Goal: Task Accomplishment & Management: Manage account settings

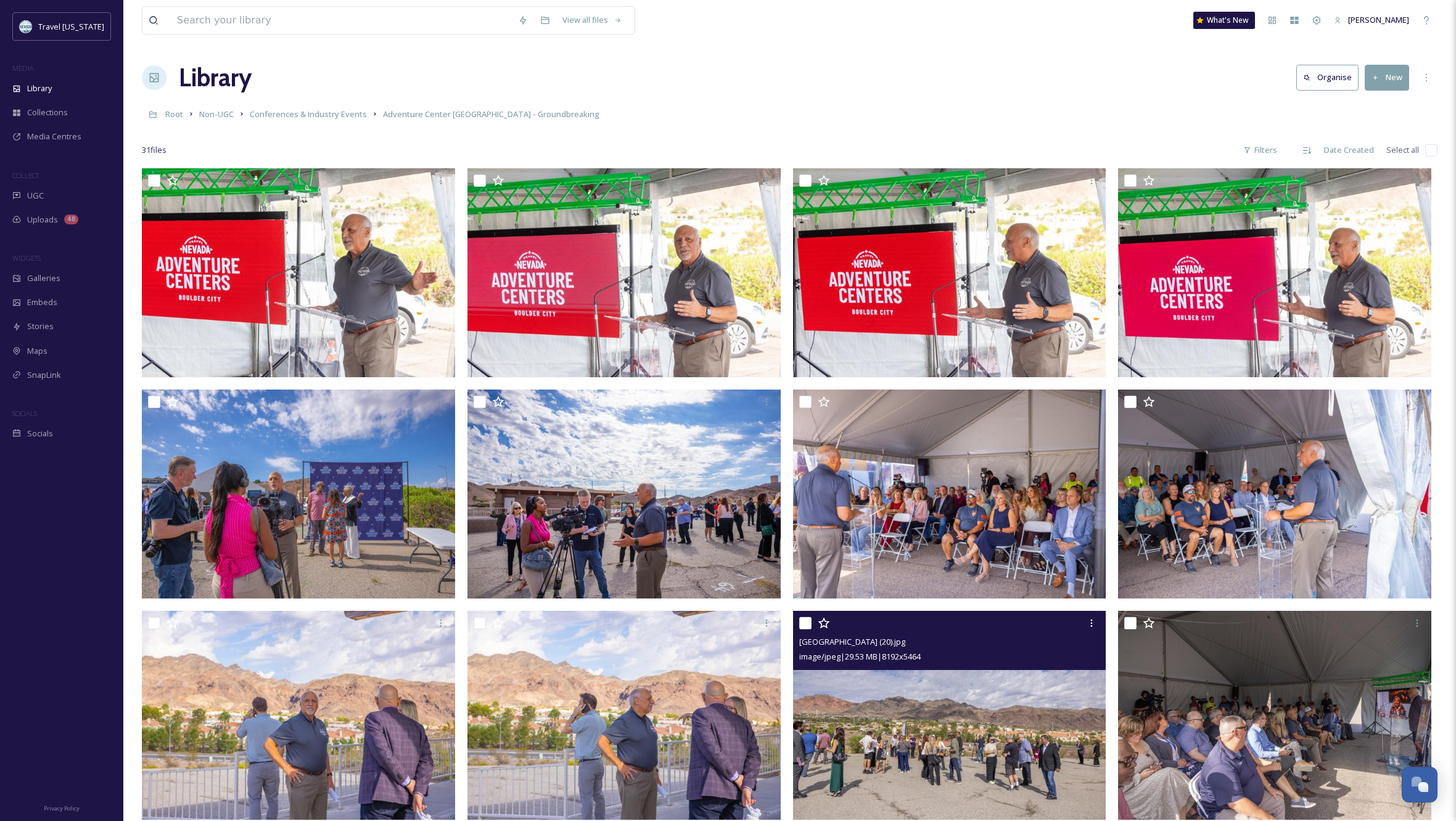
click at [877, 727] on img at bounding box center [950, 715] width 314 height 209
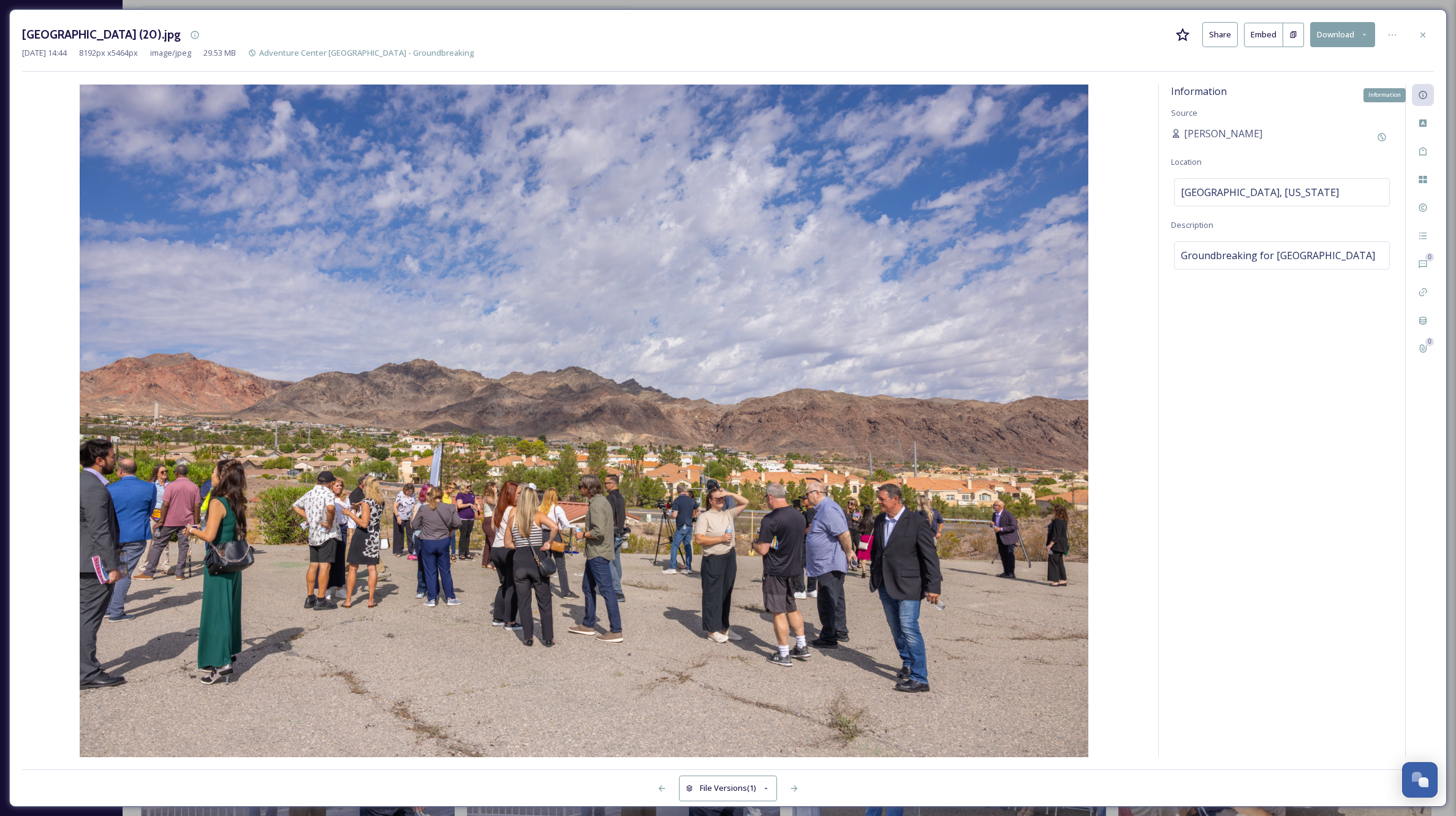
click at [1421, 95] on icon at bounding box center [1423, 95] width 10 height 10
click at [1423, 120] on icon at bounding box center [1423, 123] width 7 height 7
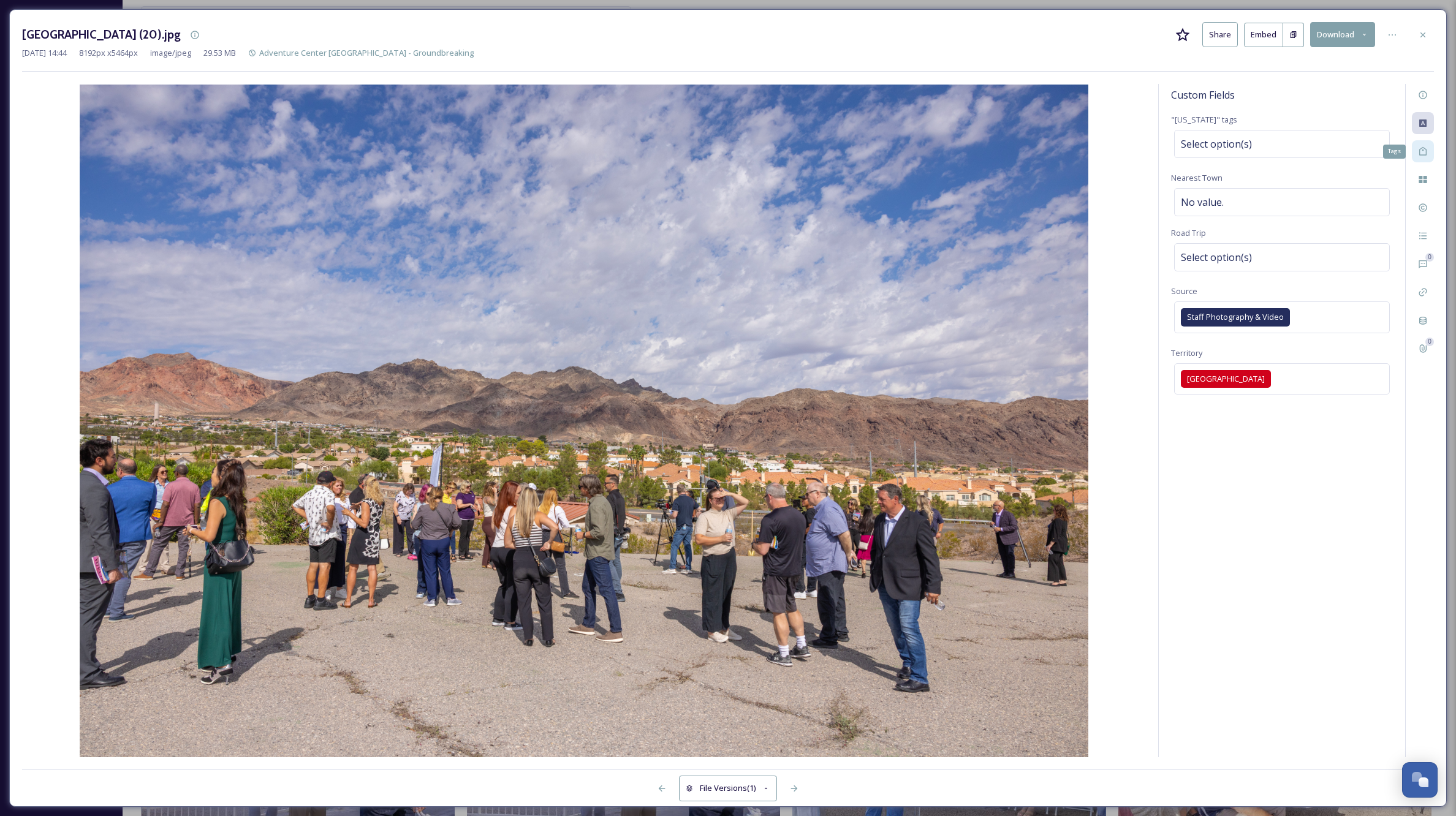
click at [1415, 149] on div "Tags" at bounding box center [1423, 151] width 22 height 22
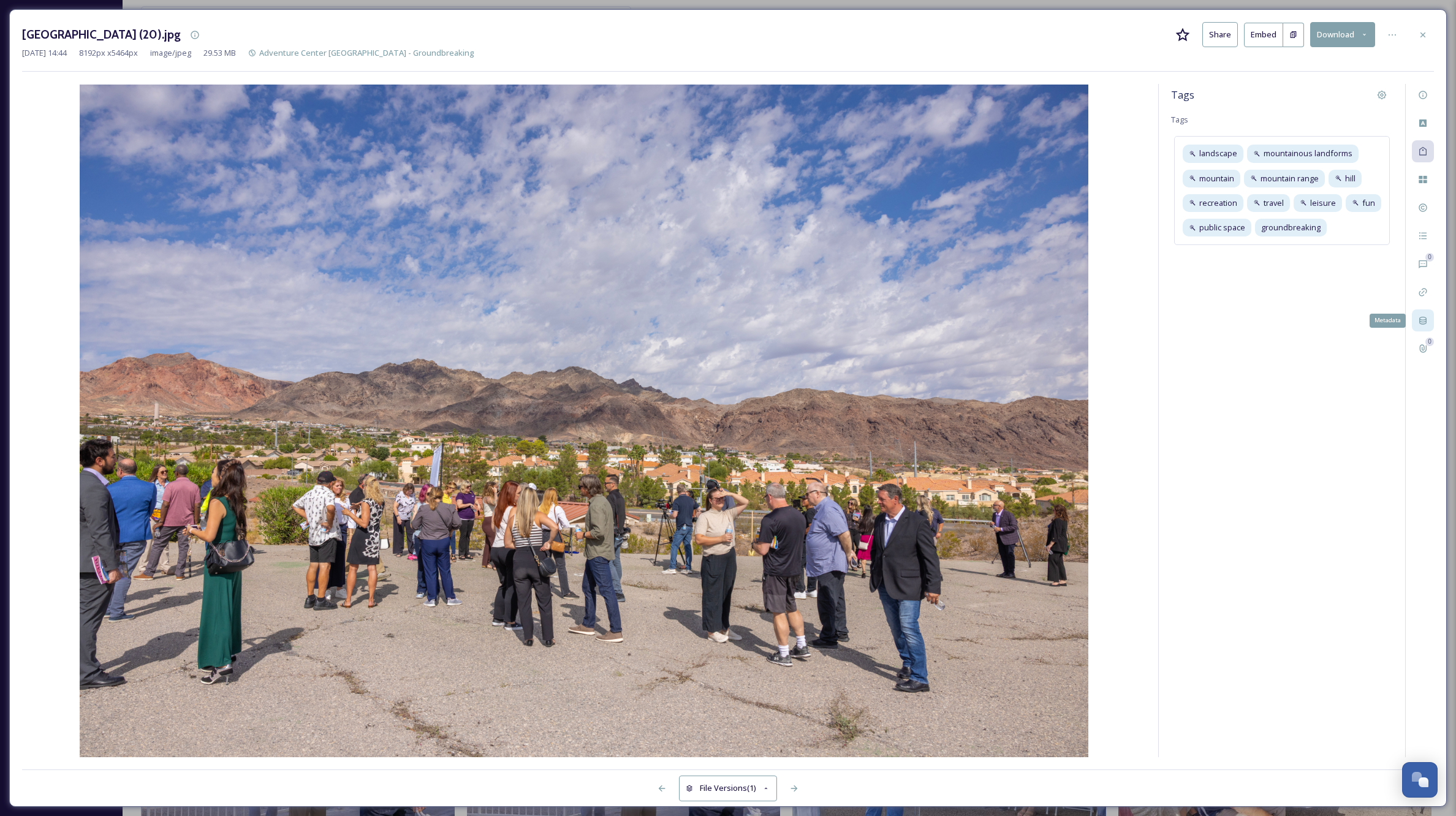
click at [1422, 318] on icon at bounding box center [1423, 320] width 10 height 10
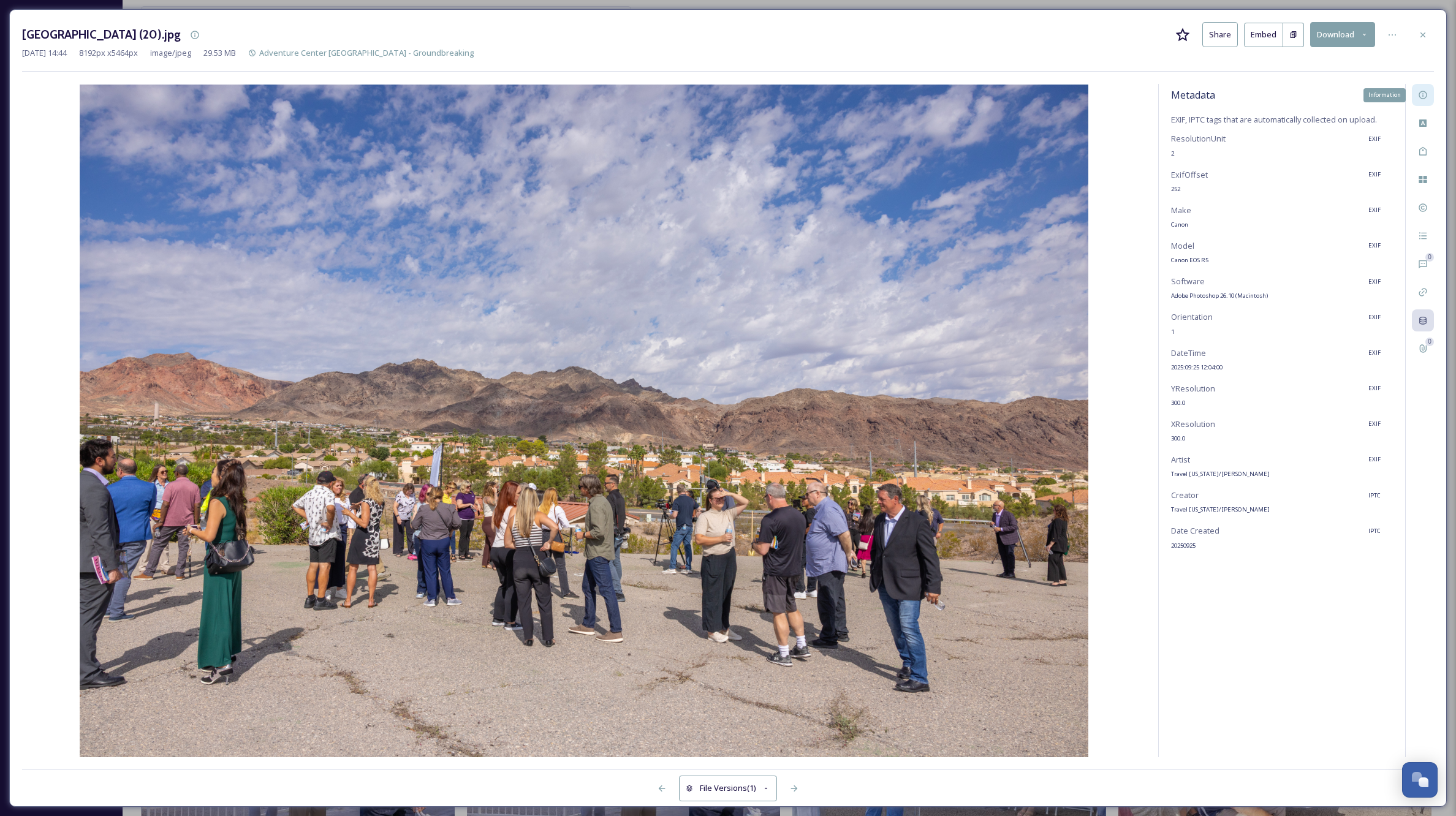
click at [1424, 92] on icon at bounding box center [1423, 95] width 8 height 8
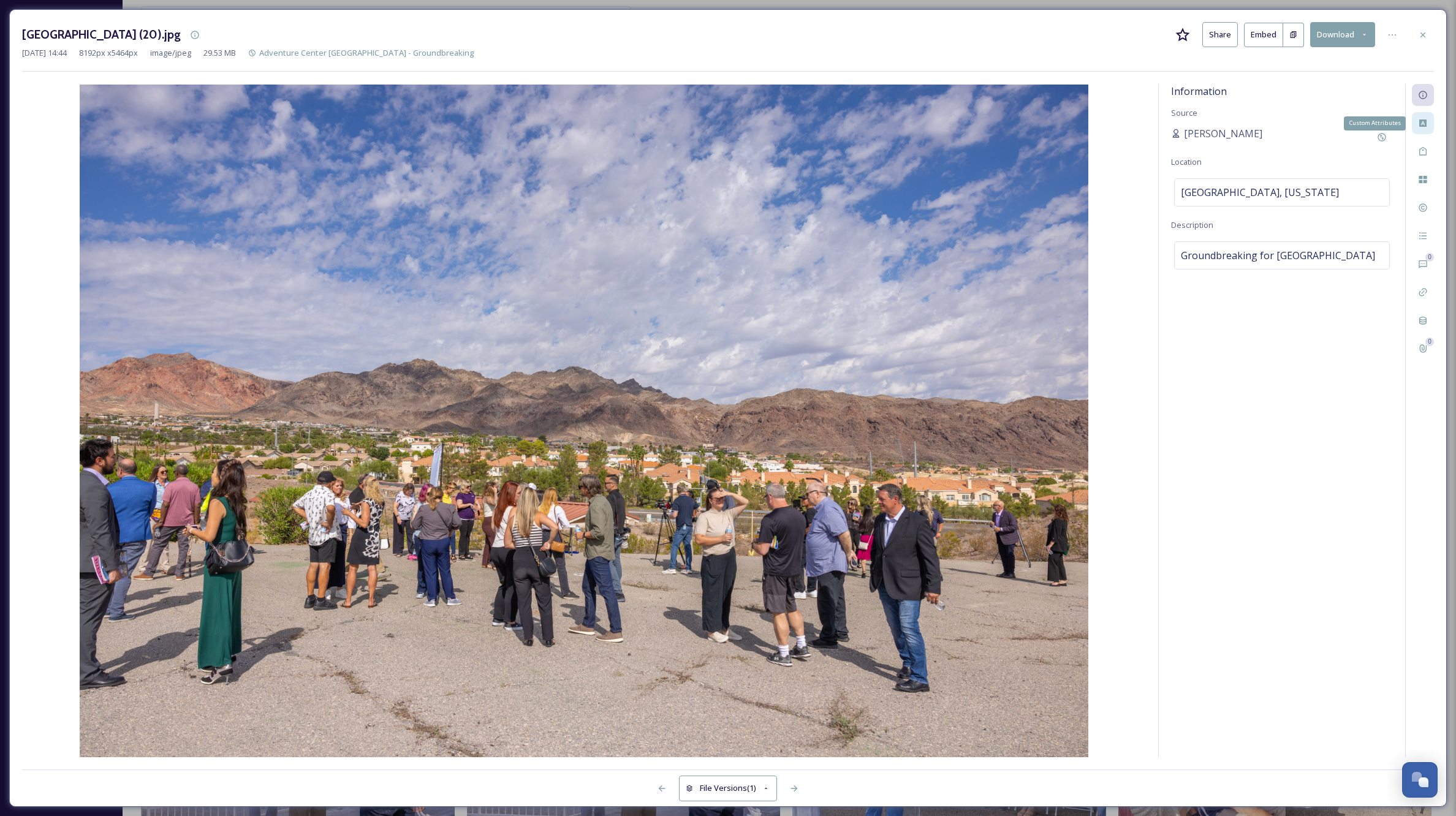
click at [1423, 120] on icon at bounding box center [1423, 123] width 7 height 7
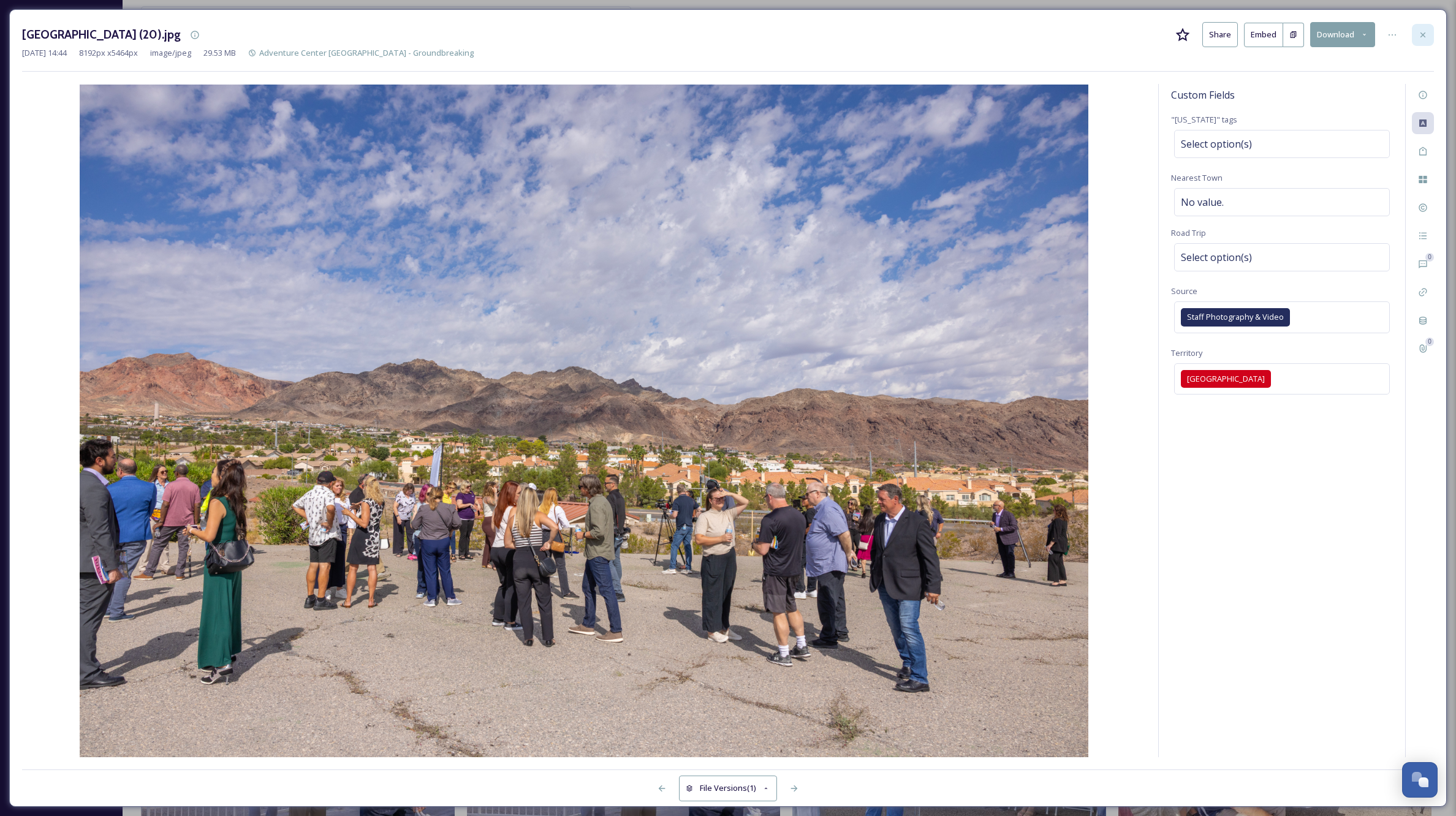
click at [1421, 32] on icon at bounding box center [1423, 34] width 5 height 5
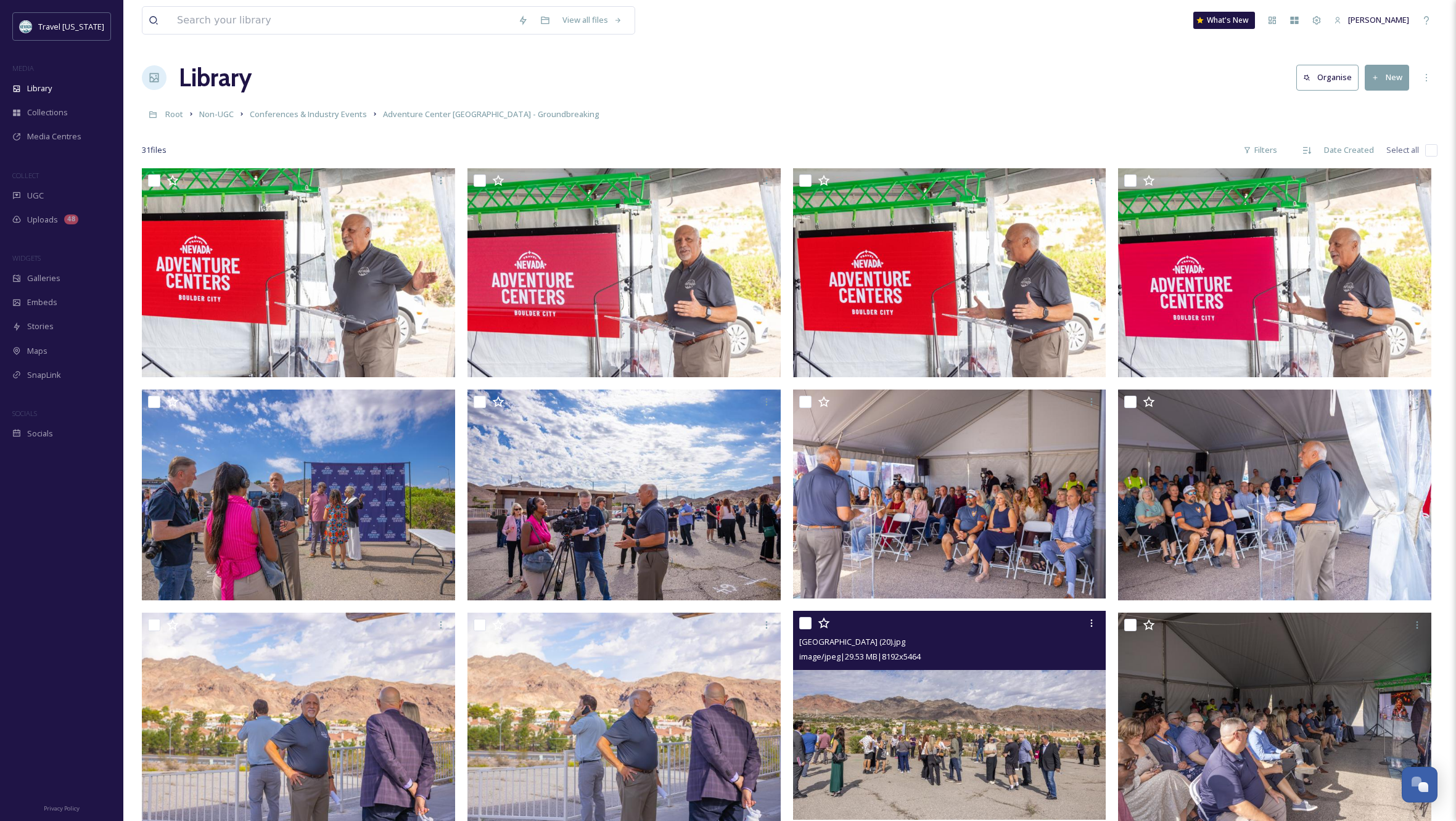
click at [954, 745] on img at bounding box center [950, 715] width 314 height 209
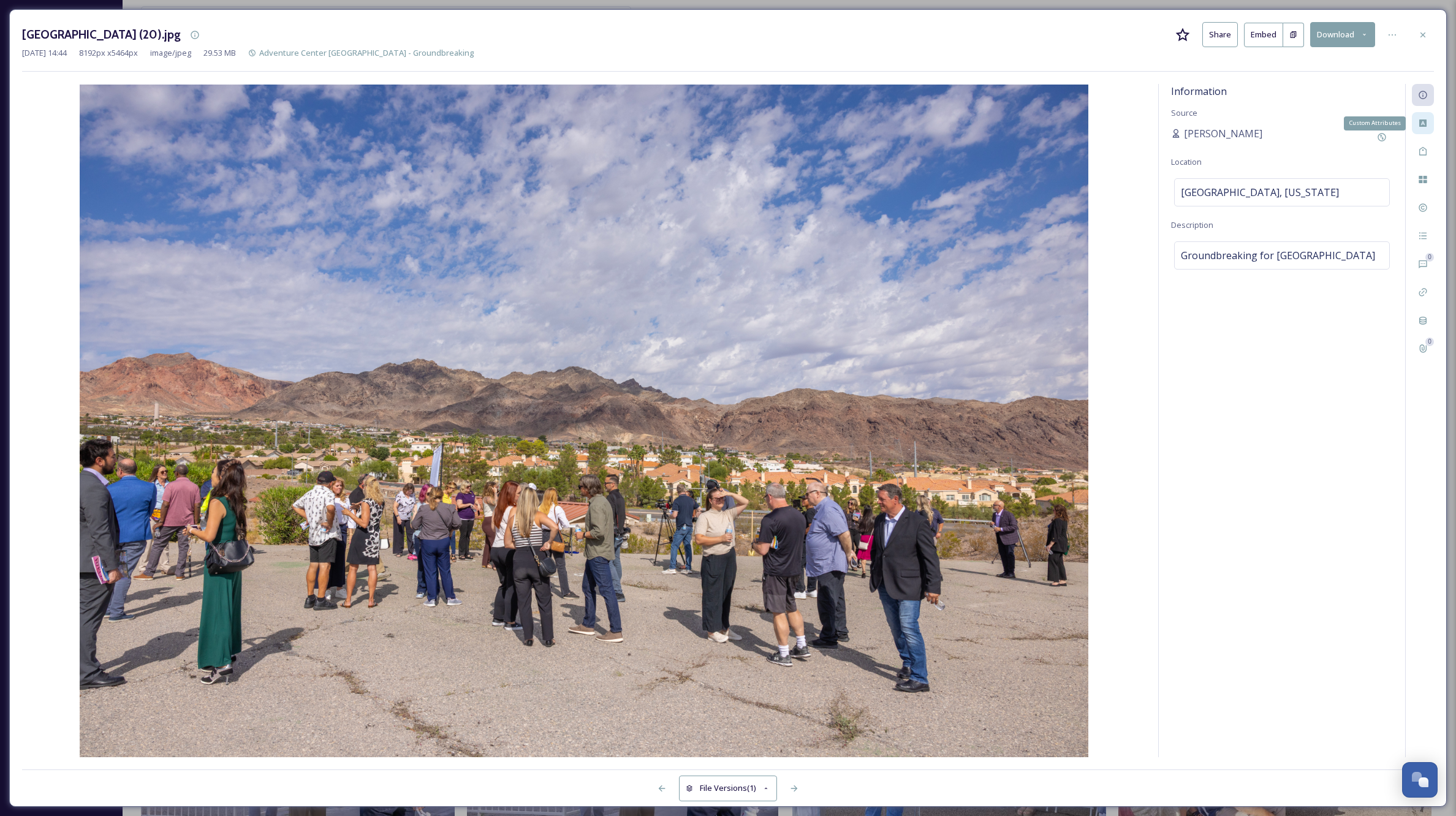
click at [1423, 118] on icon at bounding box center [1423, 123] width 10 height 10
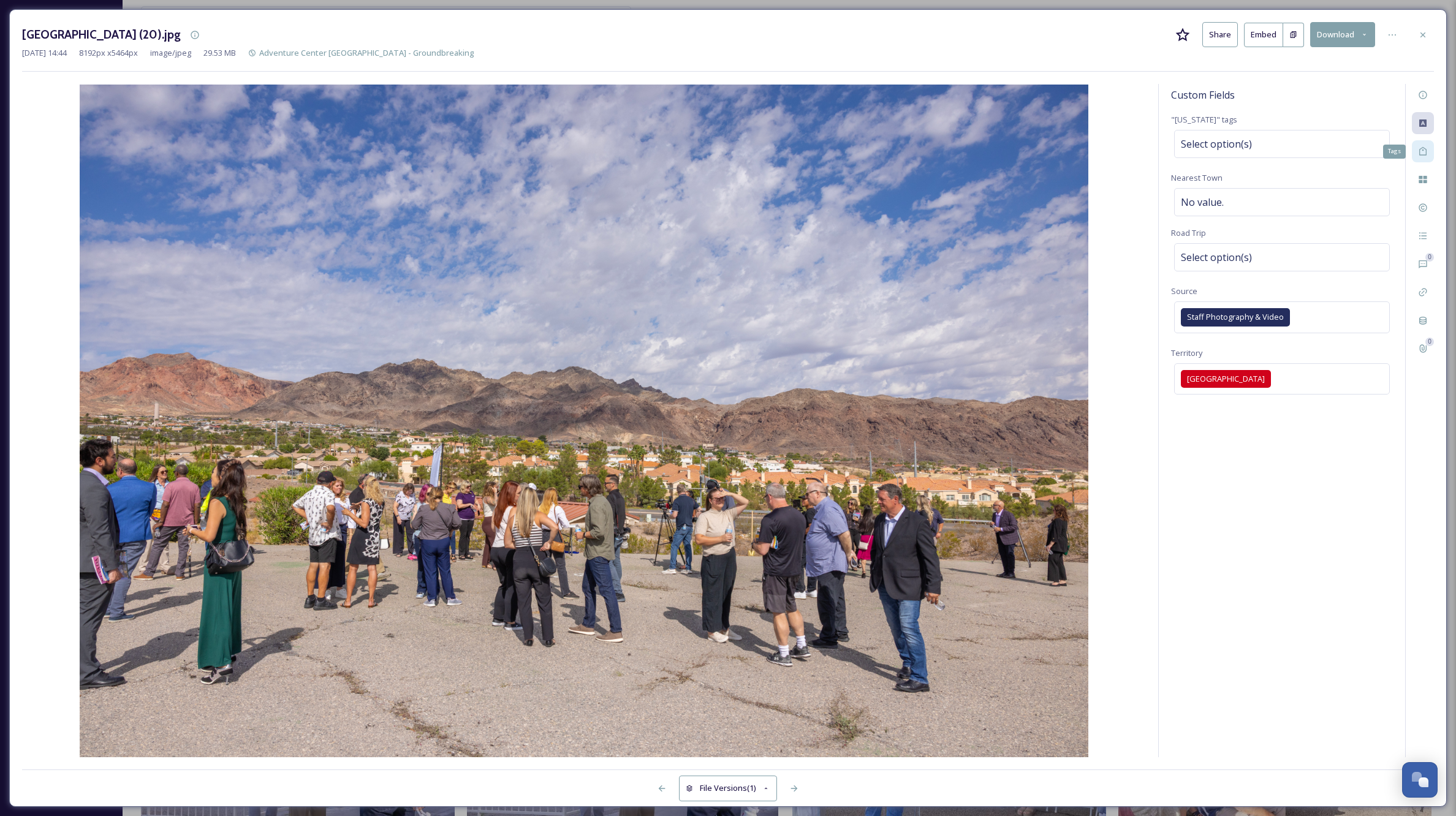
click at [1421, 145] on div "Tags" at bounding box center [1423, 151] width 22 height 22
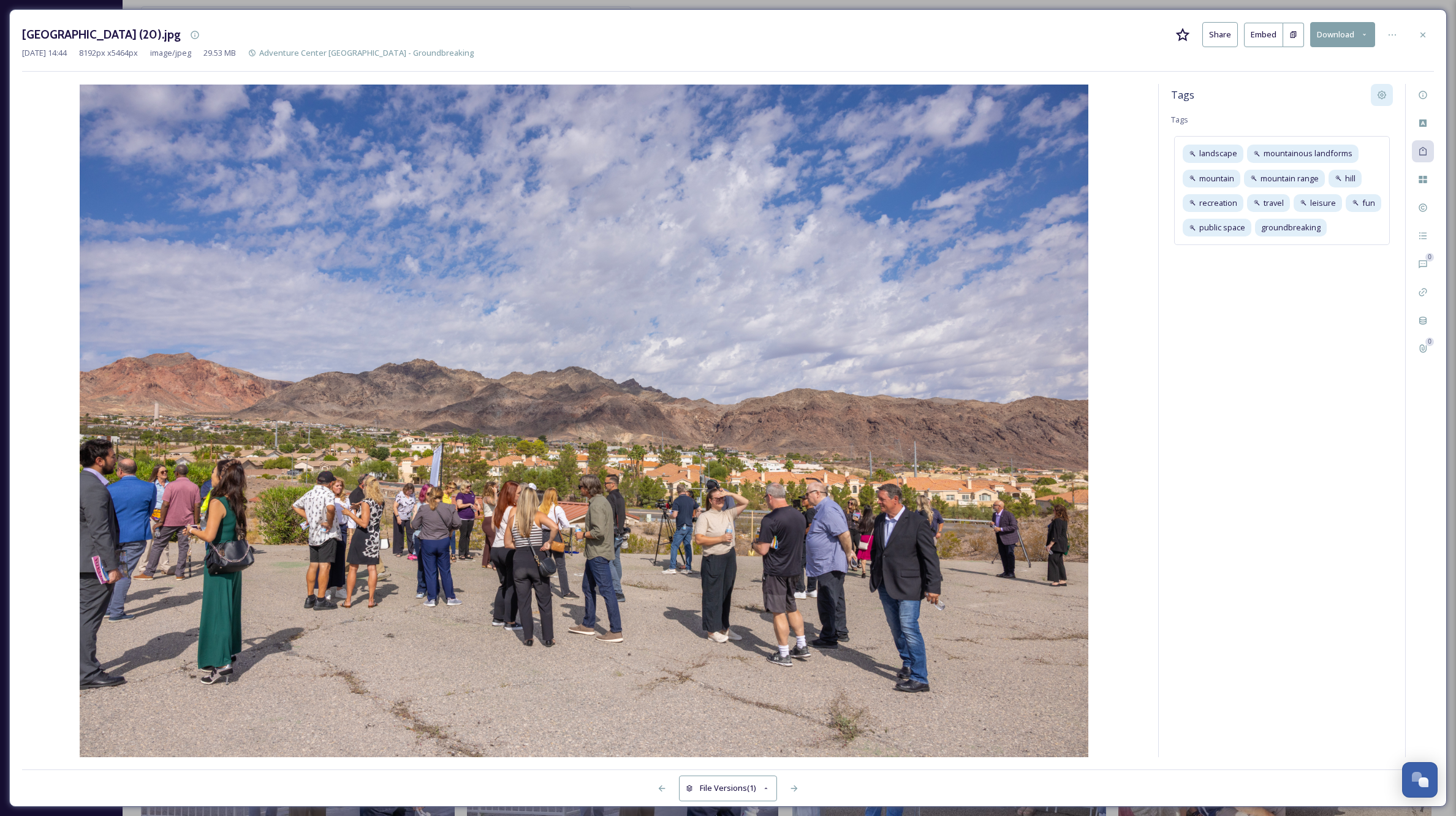
click at [1378, 91] on icon at bounding box center [1381, 95] width 10 height 10
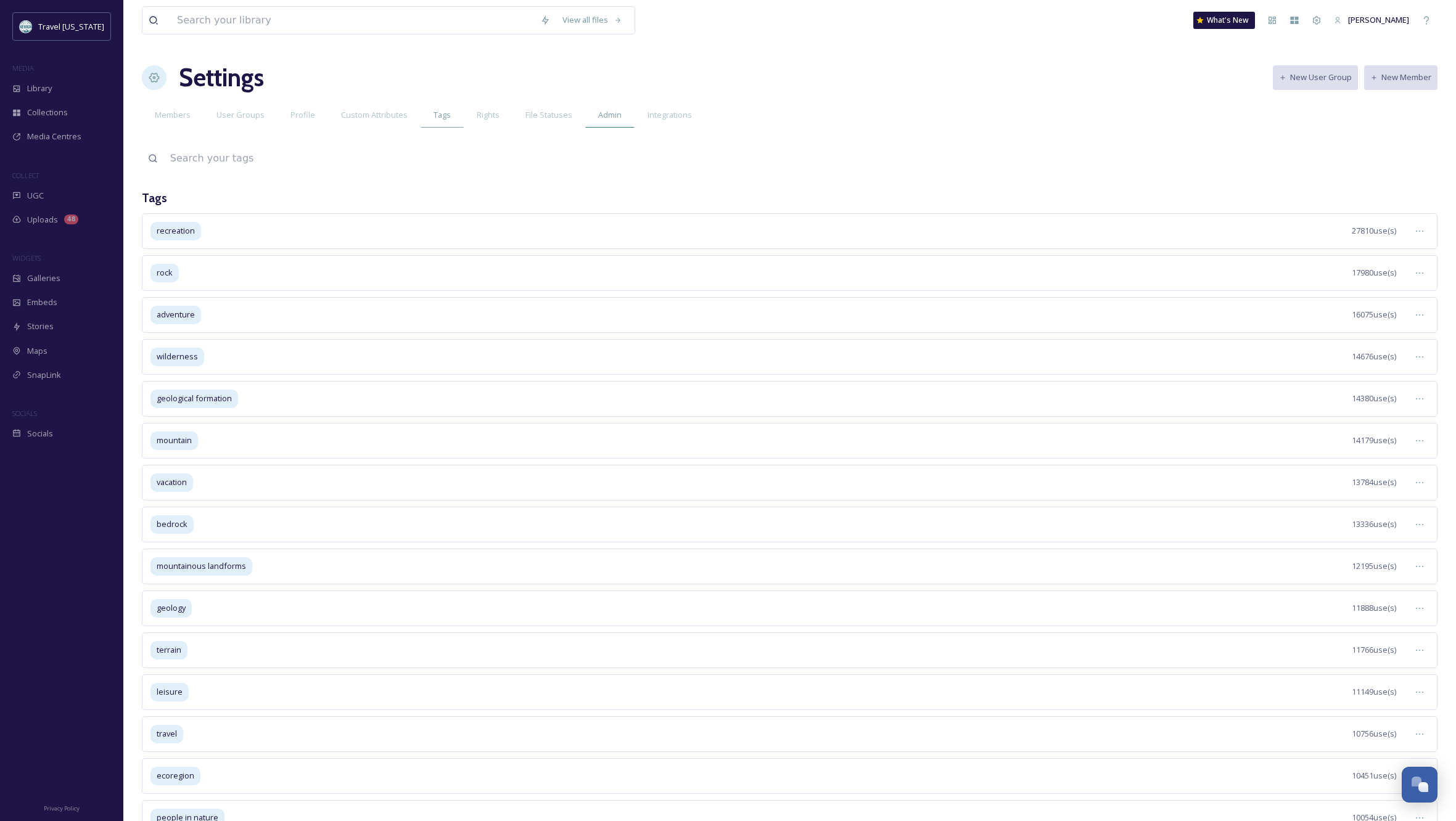
click at [604, 114] on span "Admin" at bounding box center [610, 115] width 24 height 12
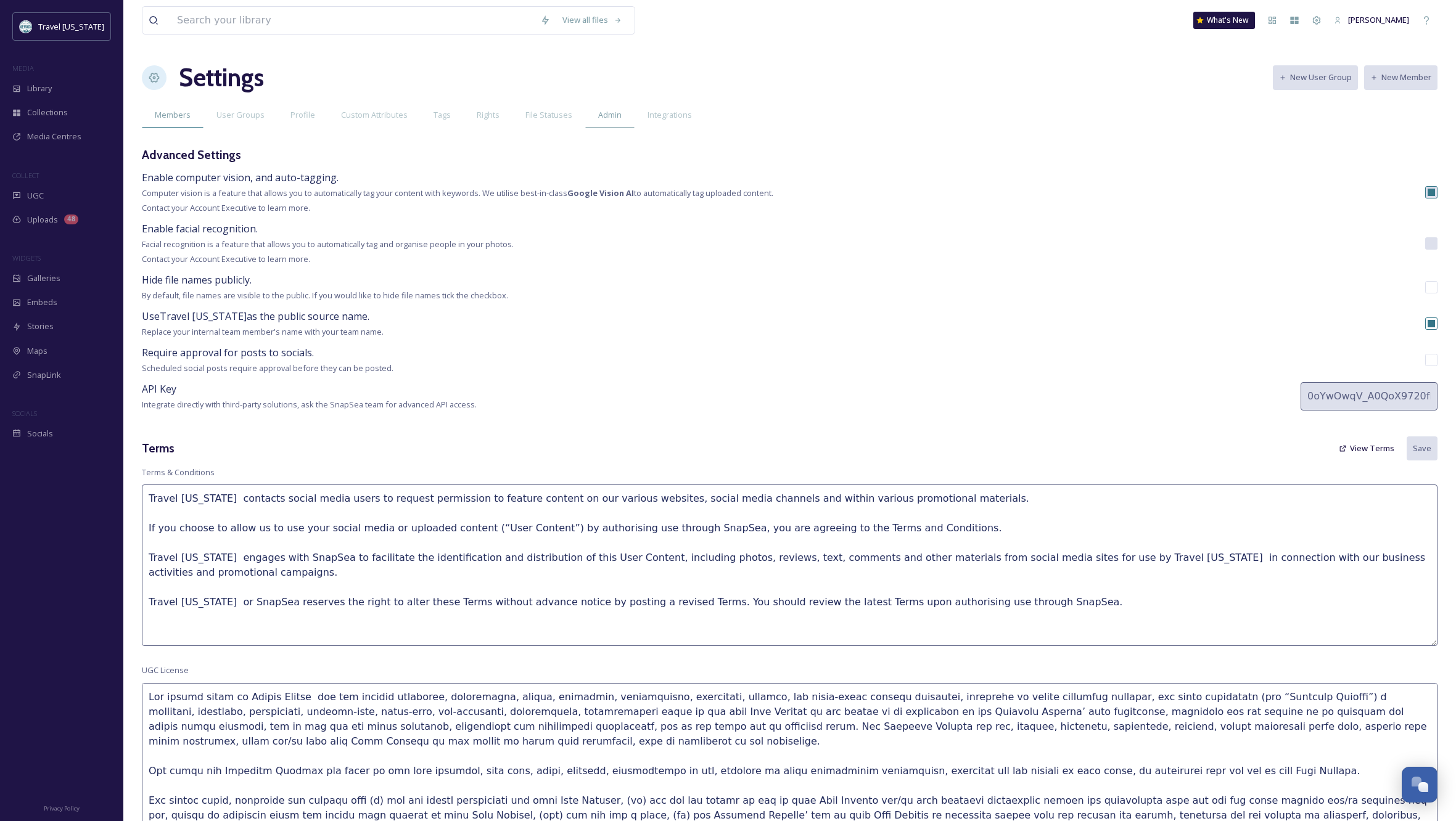
click at [161, 117] on span "Members" at bounding box center [172, 115] width 36 height 12
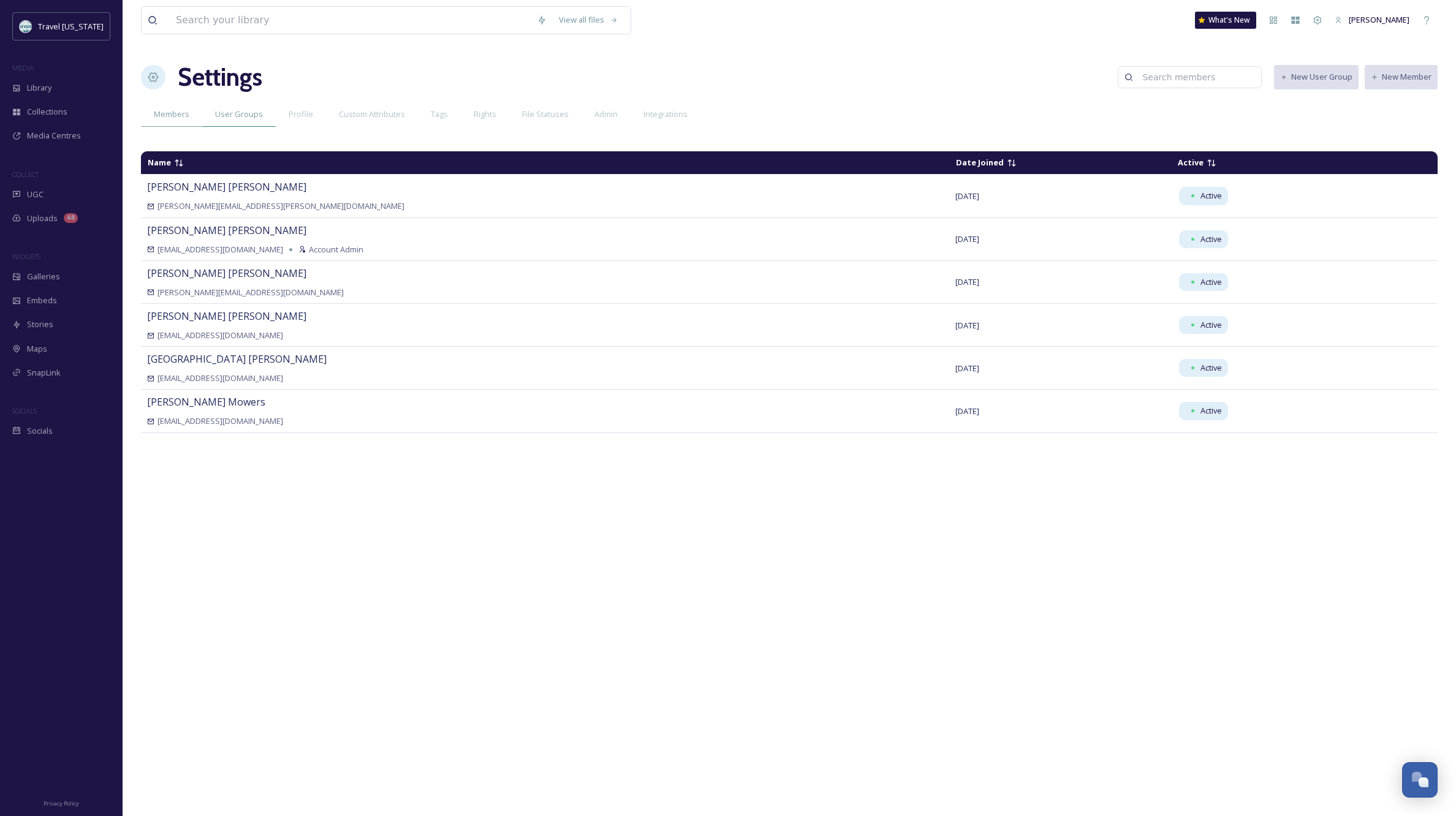
click at [252, 110] on span "User Groups" at bounding box center [239, 114] width 48 height 12
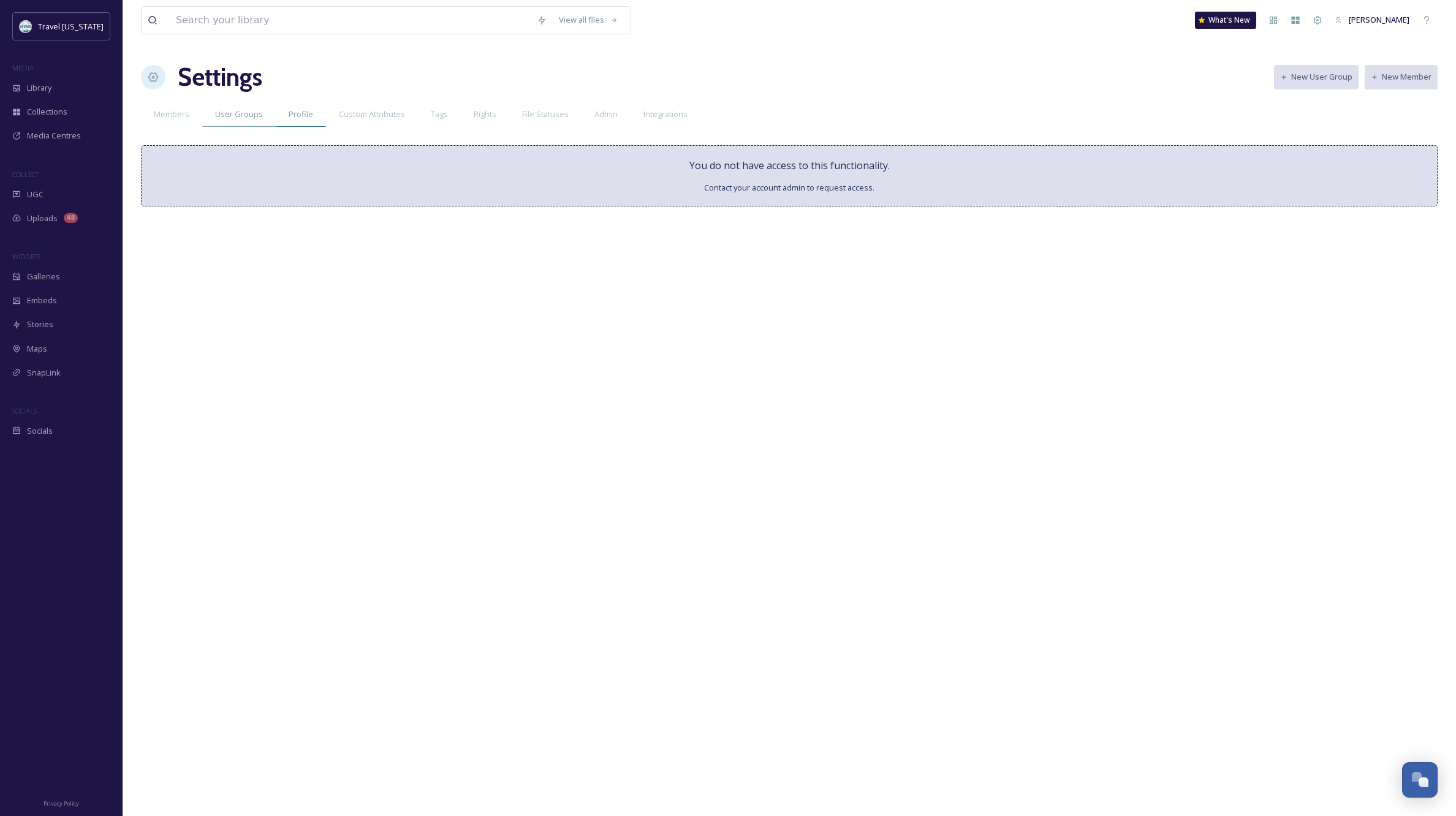
click at [301, 115] on span "Profile" at bounding box center [301, 114] width 24 height 12
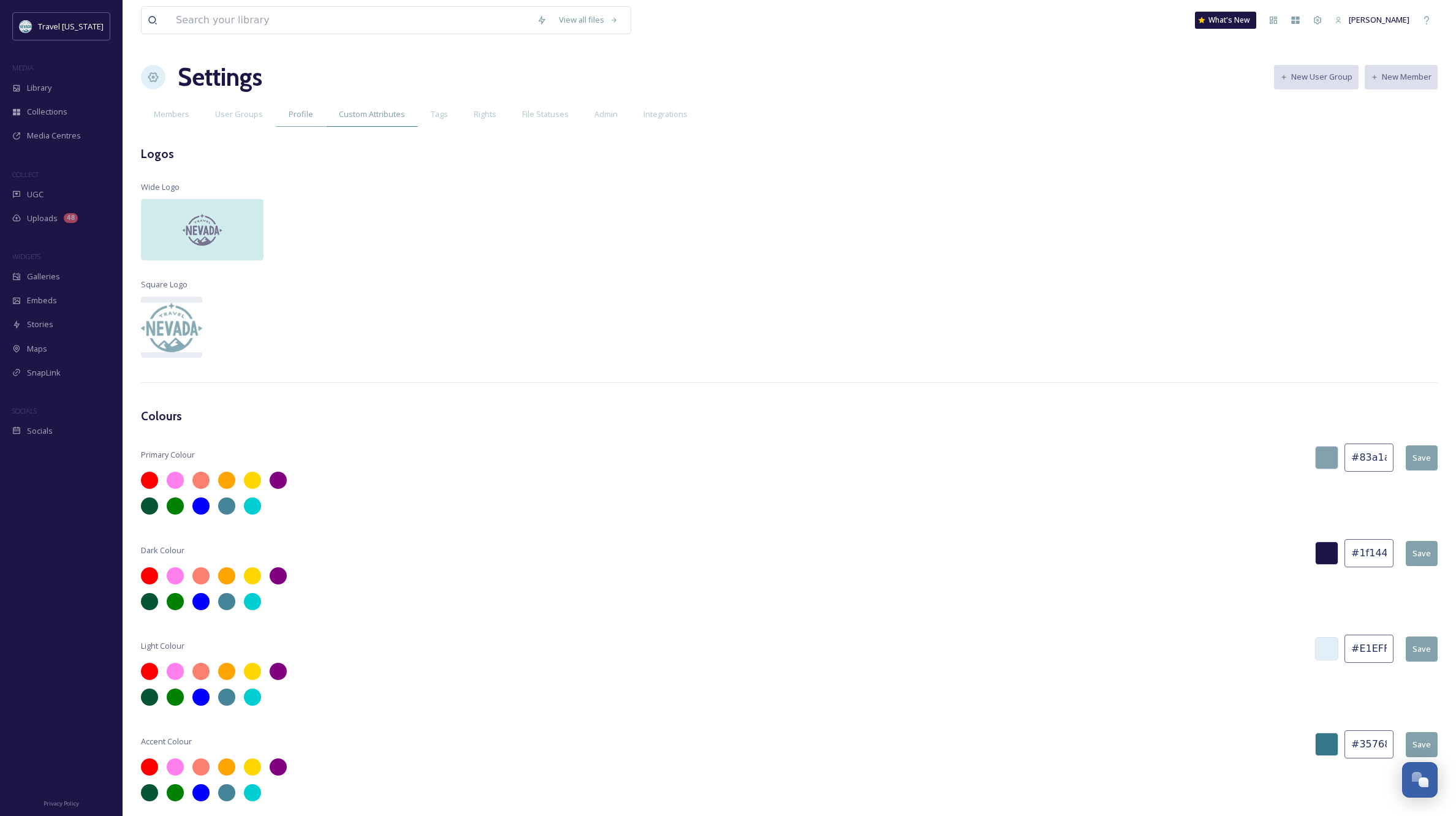
click at [381, 119] on span "Custom Attributes" at bounding box center [372, 114] width 66 height 12
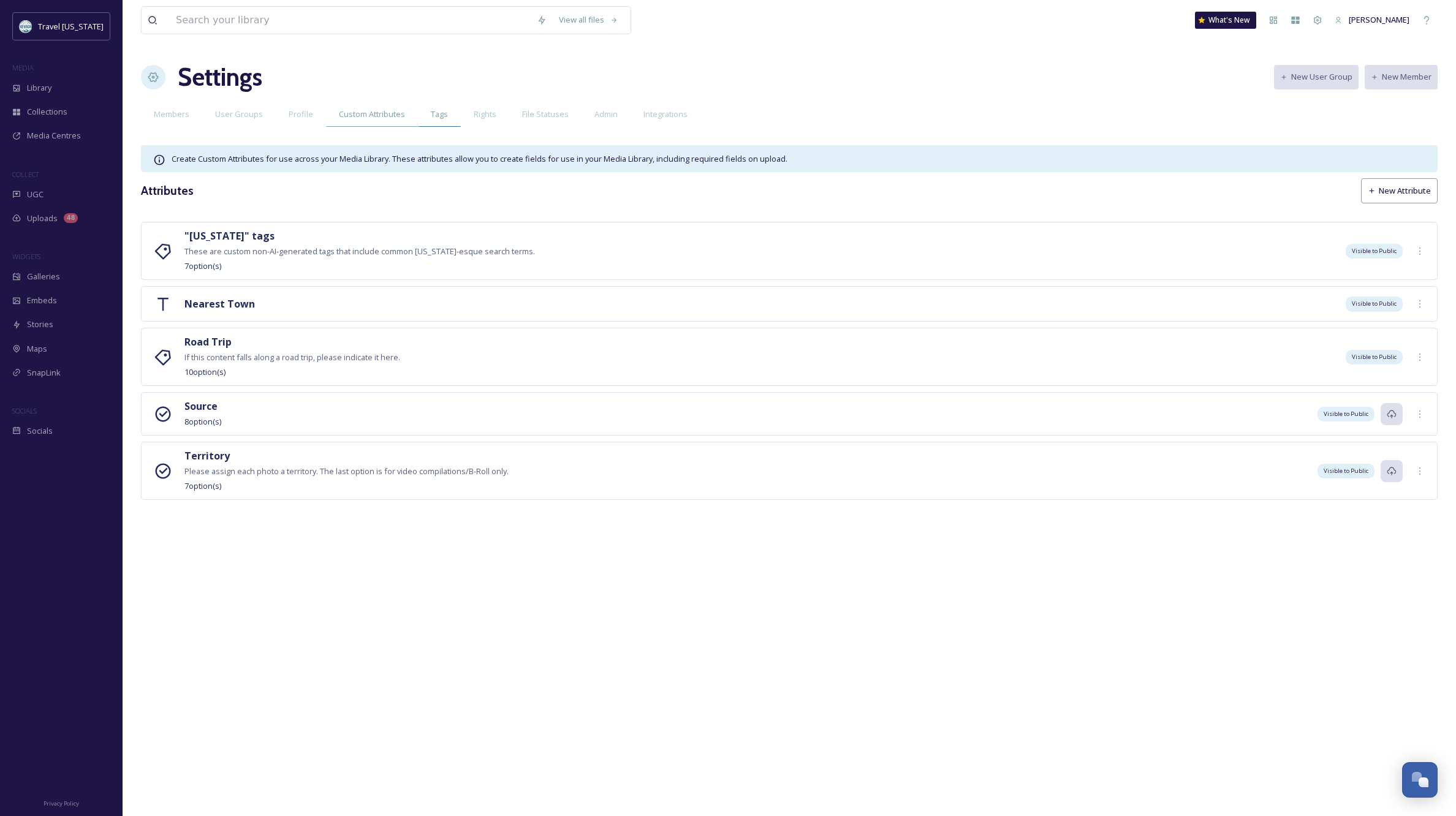
click at [436, 116] on span "Tags" at bounding box center [439, 114] width 17 height 12
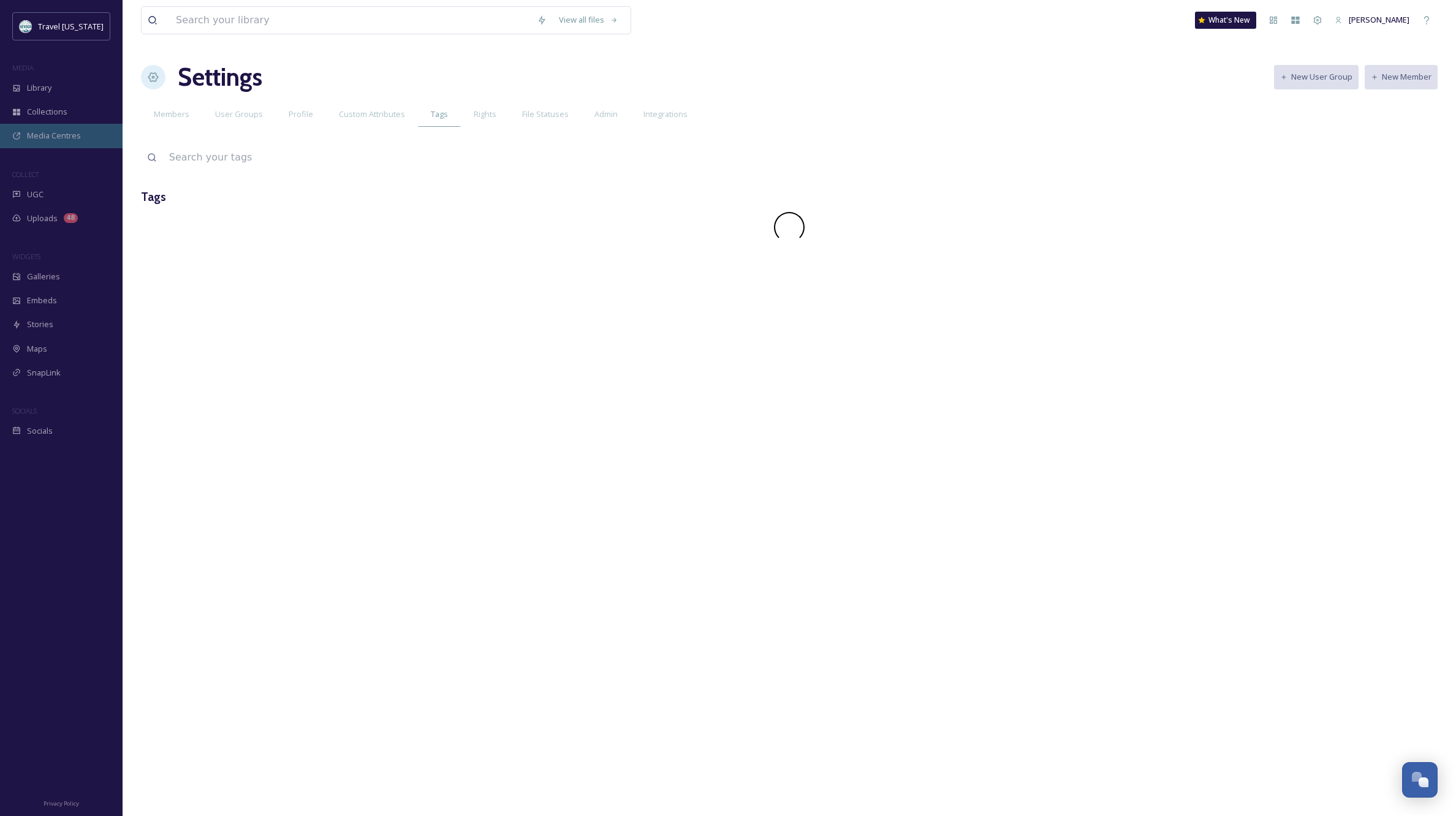
click at [49, 137] on span "Media Centres" at bounding box center [54, 136] width 54 height 12
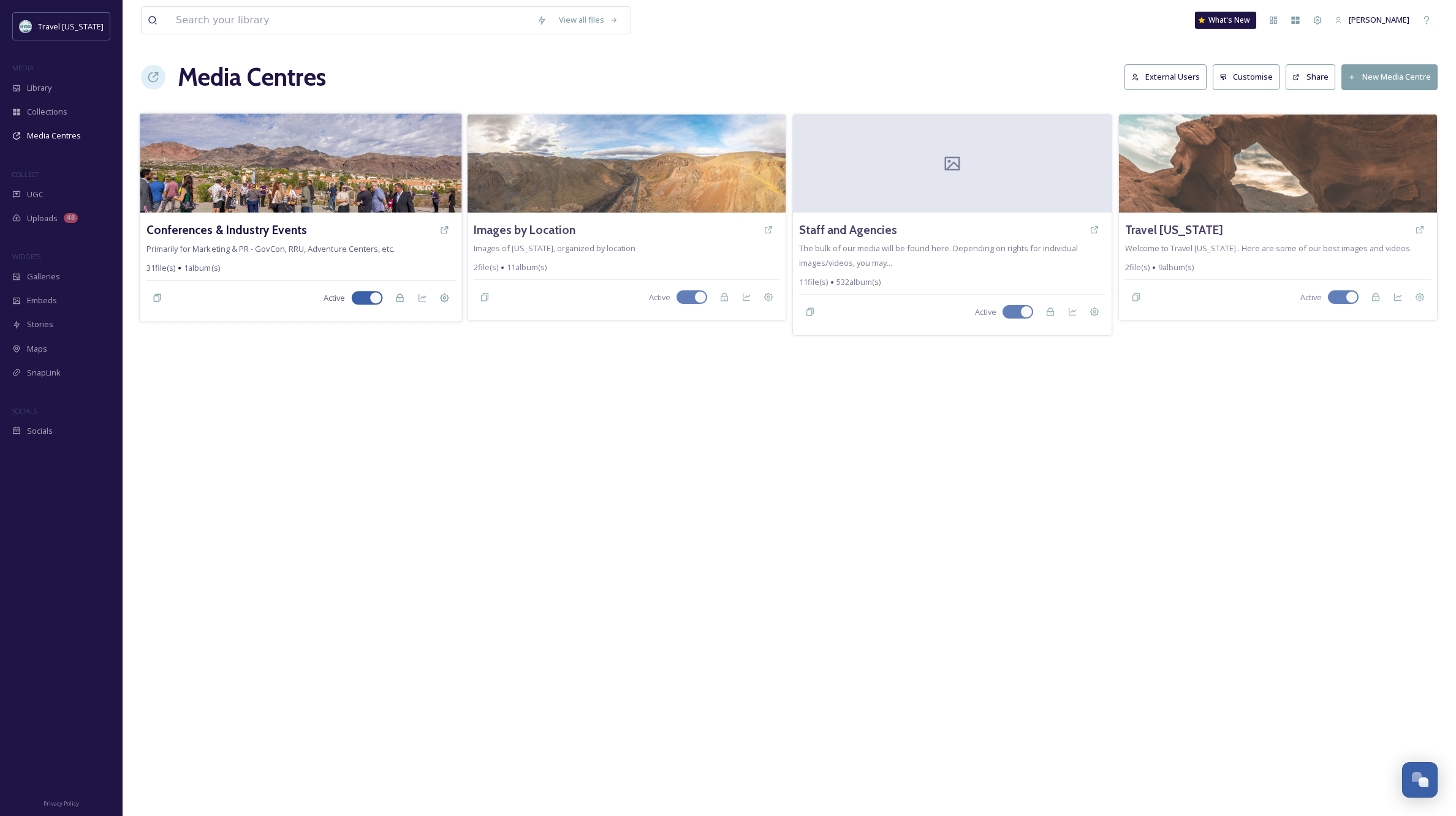
click at [380, 173] on img at bounding box center [301, 163] width 322 height 99
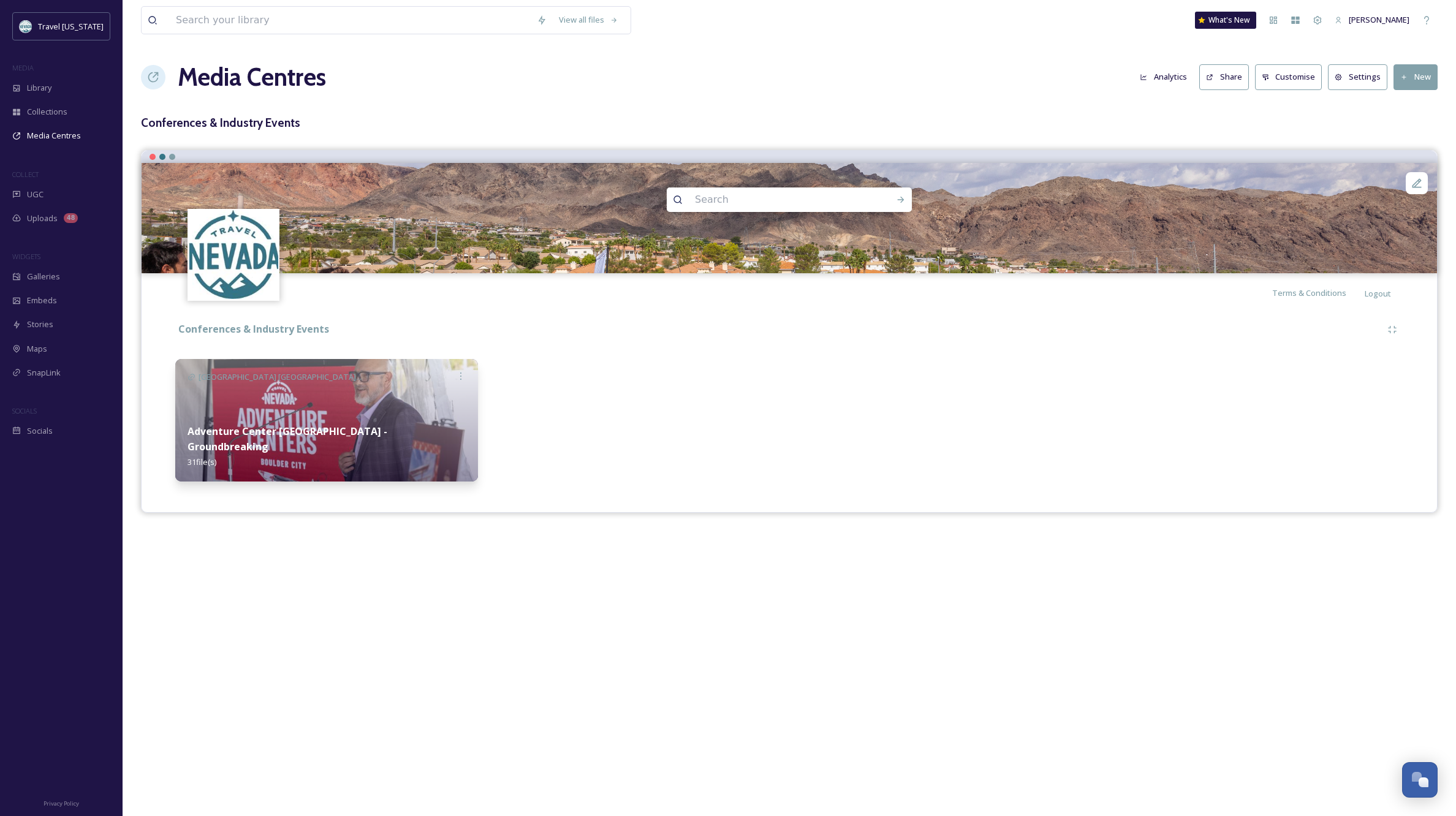
click at [1358, 75] on button "Settings" at bounding box center [1358, 77] width 59 height 25
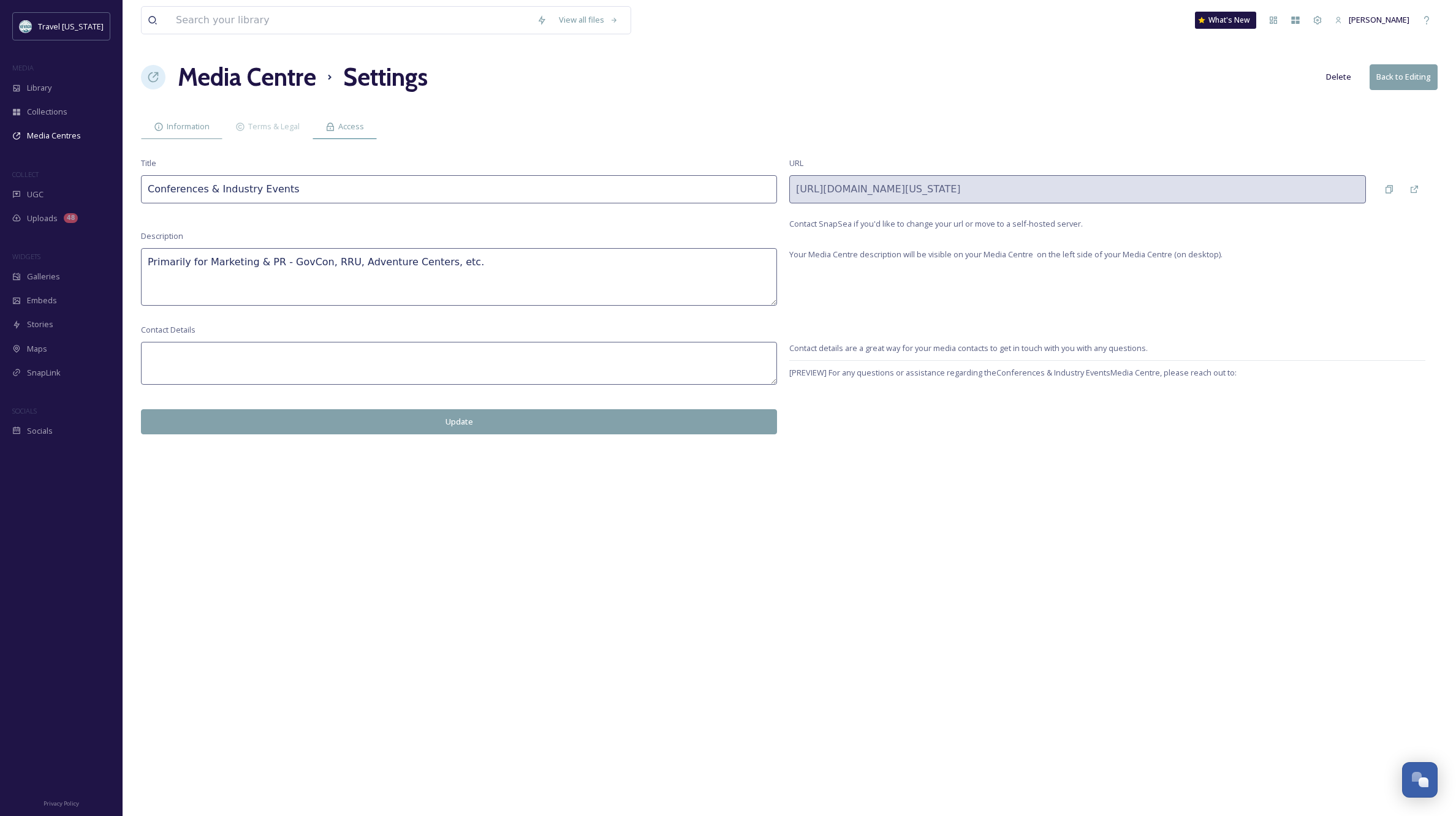
click at [345, 126] on span "Access" at bounding box center [351, 126] width 26 height 12
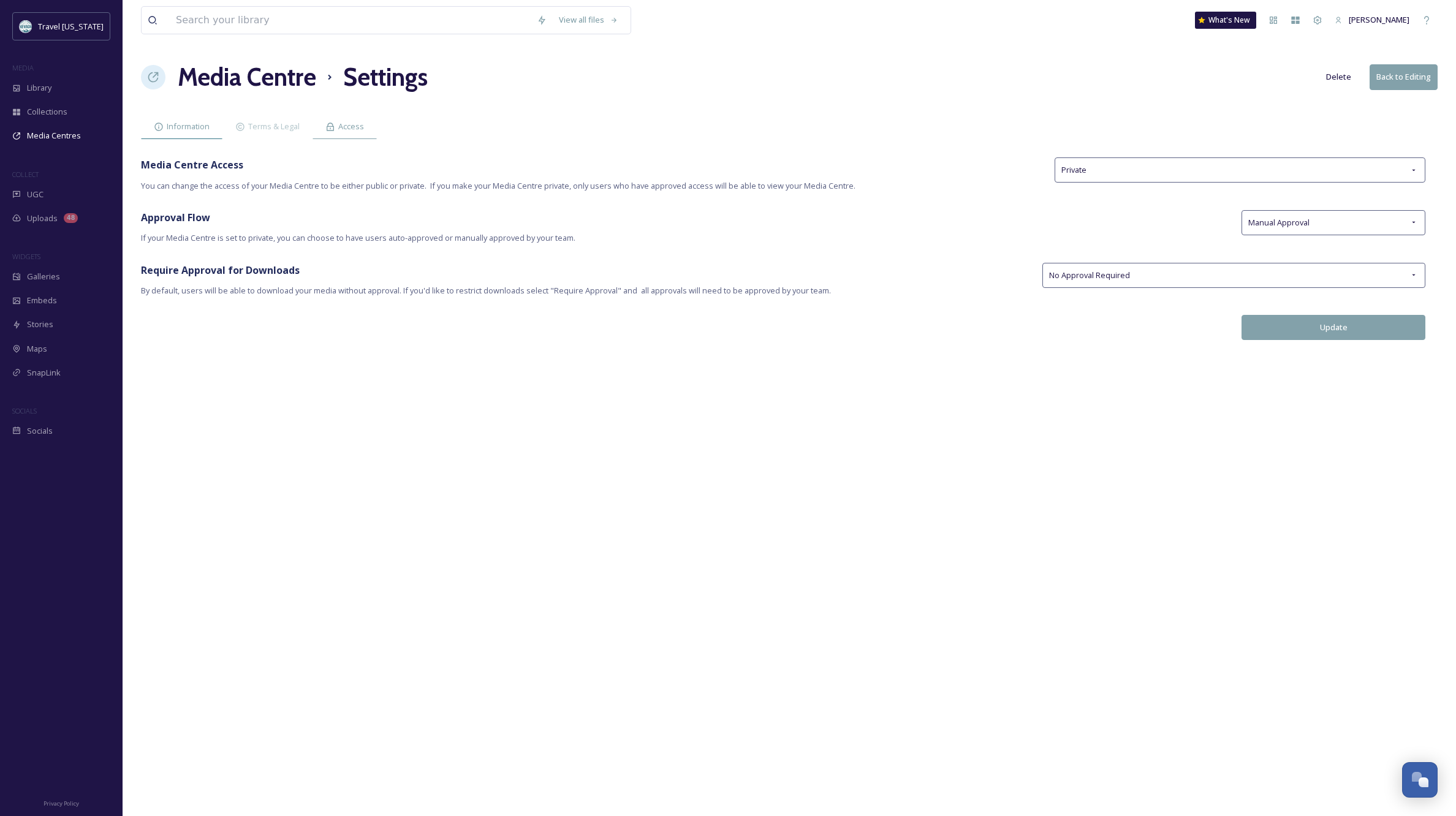
click at [194, 123] on span "Information" at bounding box center [188, 126] width 43 height 12
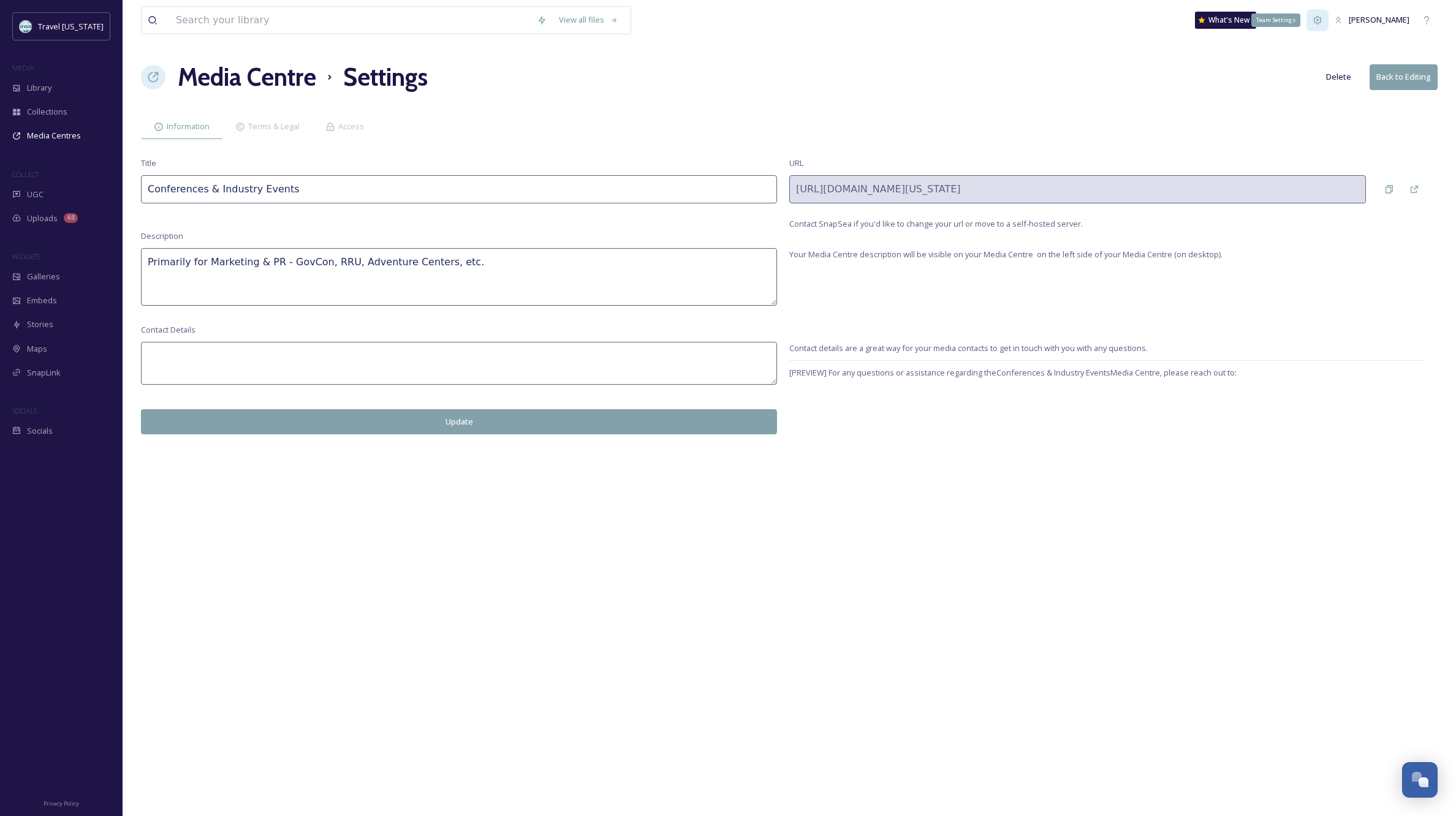
click at [1323, 21] on icon at bounding box center [1317, 20] width 10 height 10
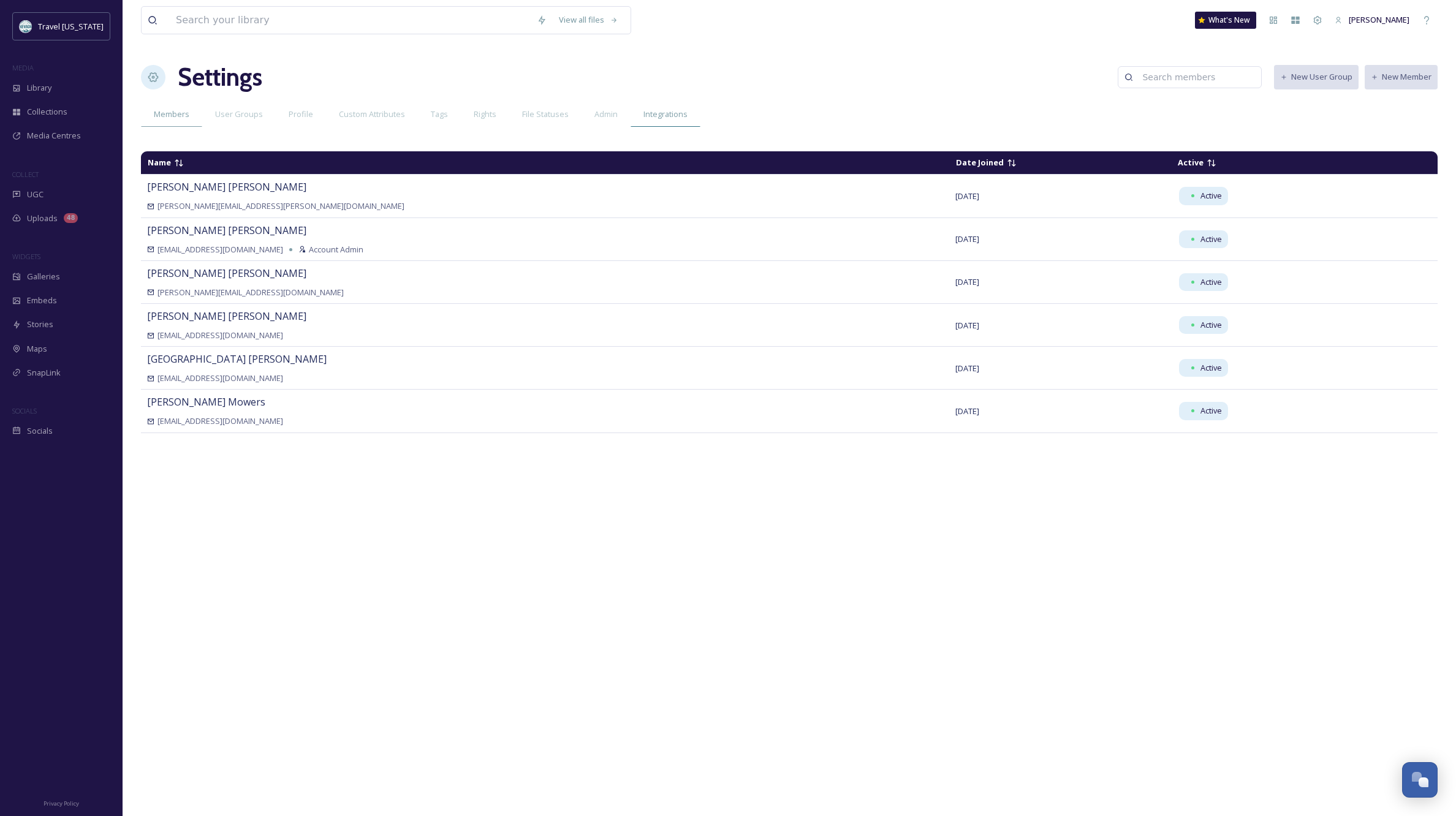
click at [662, 120] on div "Integrations" at bounding box center [666, 114] width 70 height 25
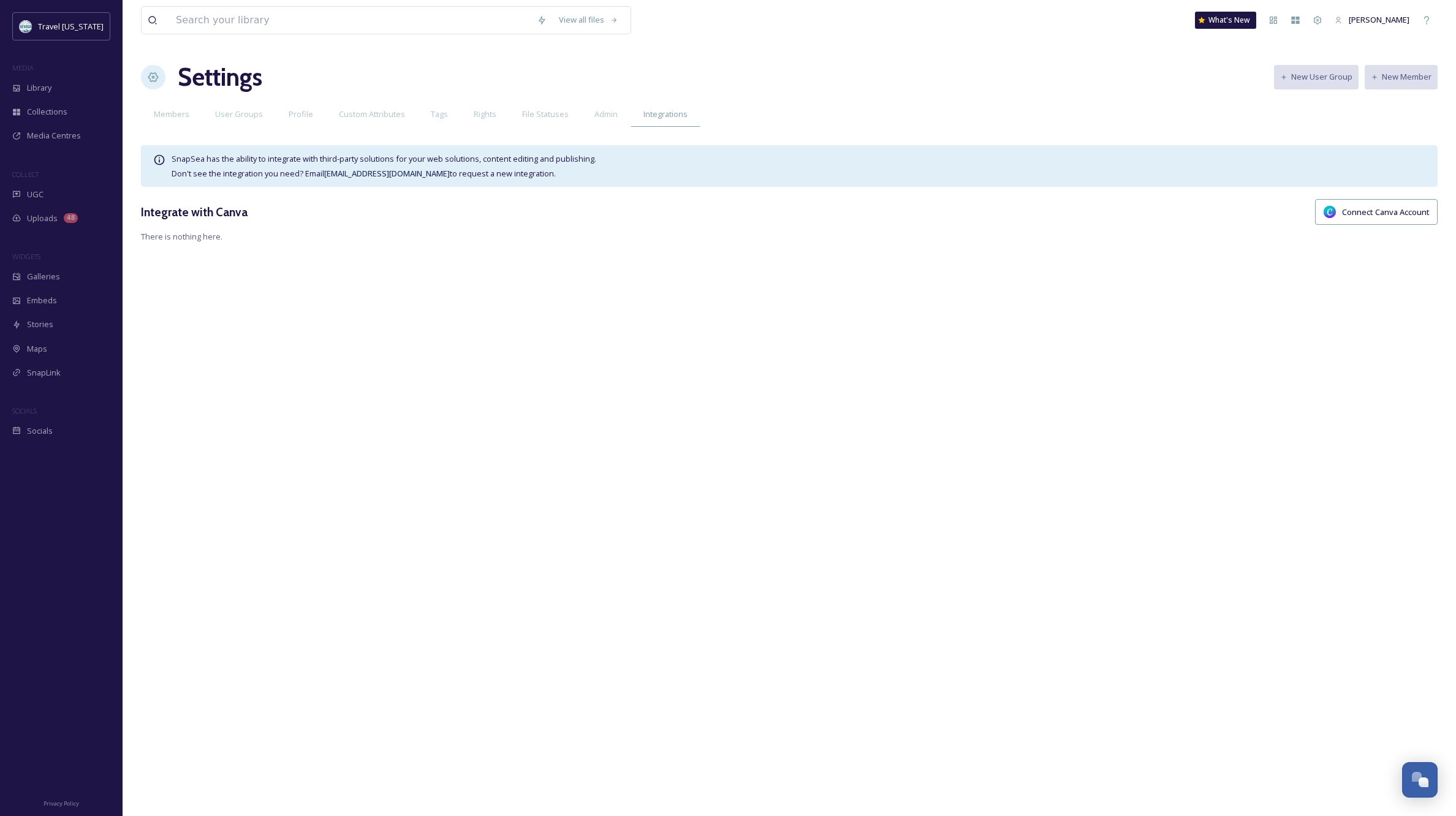
click at [662, 120] on div "Integrations" at bounding box center [666, 114] width 70 height 25
click at [600, 120] on div "Admin" at bounding box center [606, 114] width 49 height 25
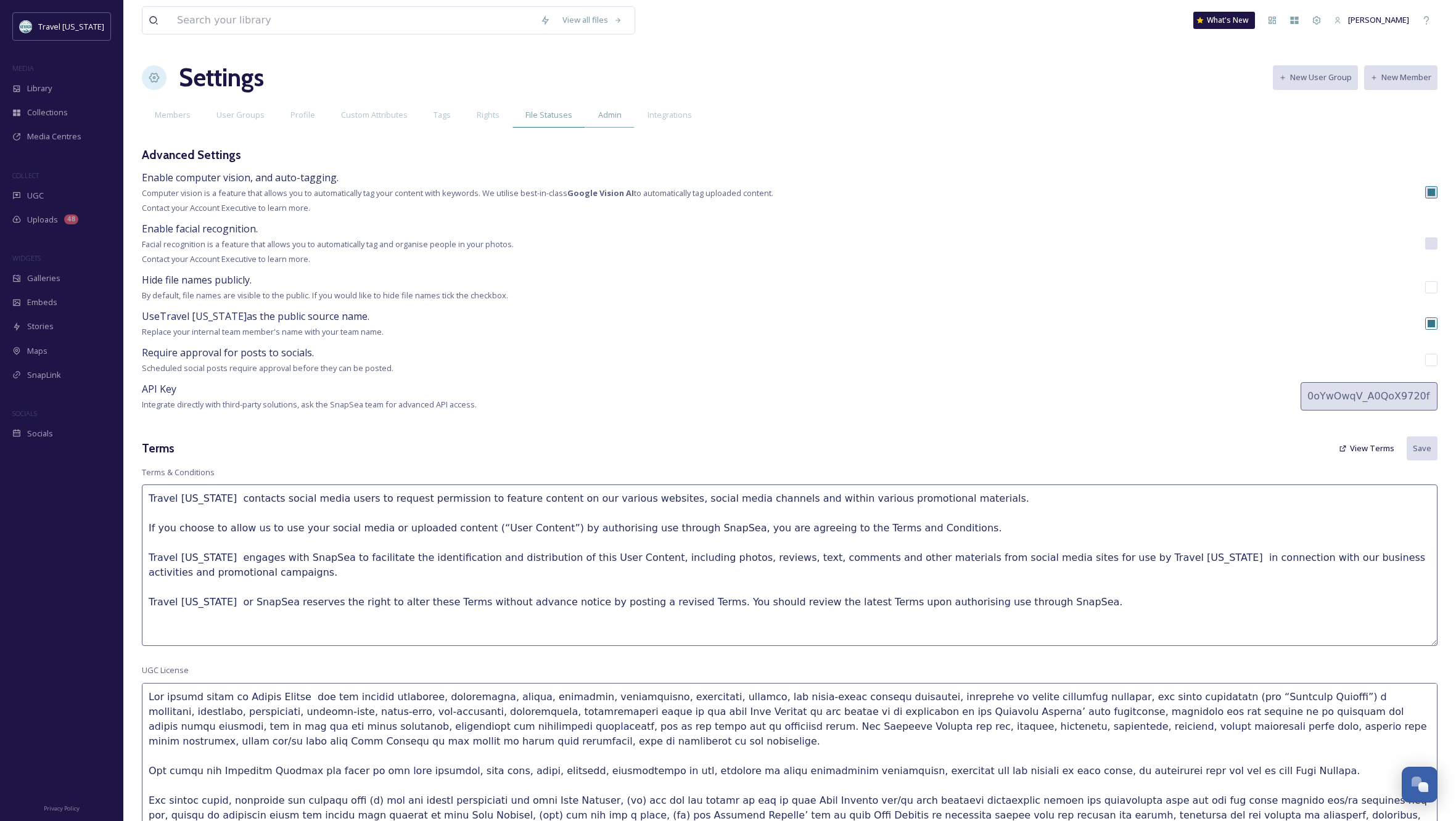
click at [526, 115] on span "File Statuses" at bounding box center [549, 115] width 47 height 12
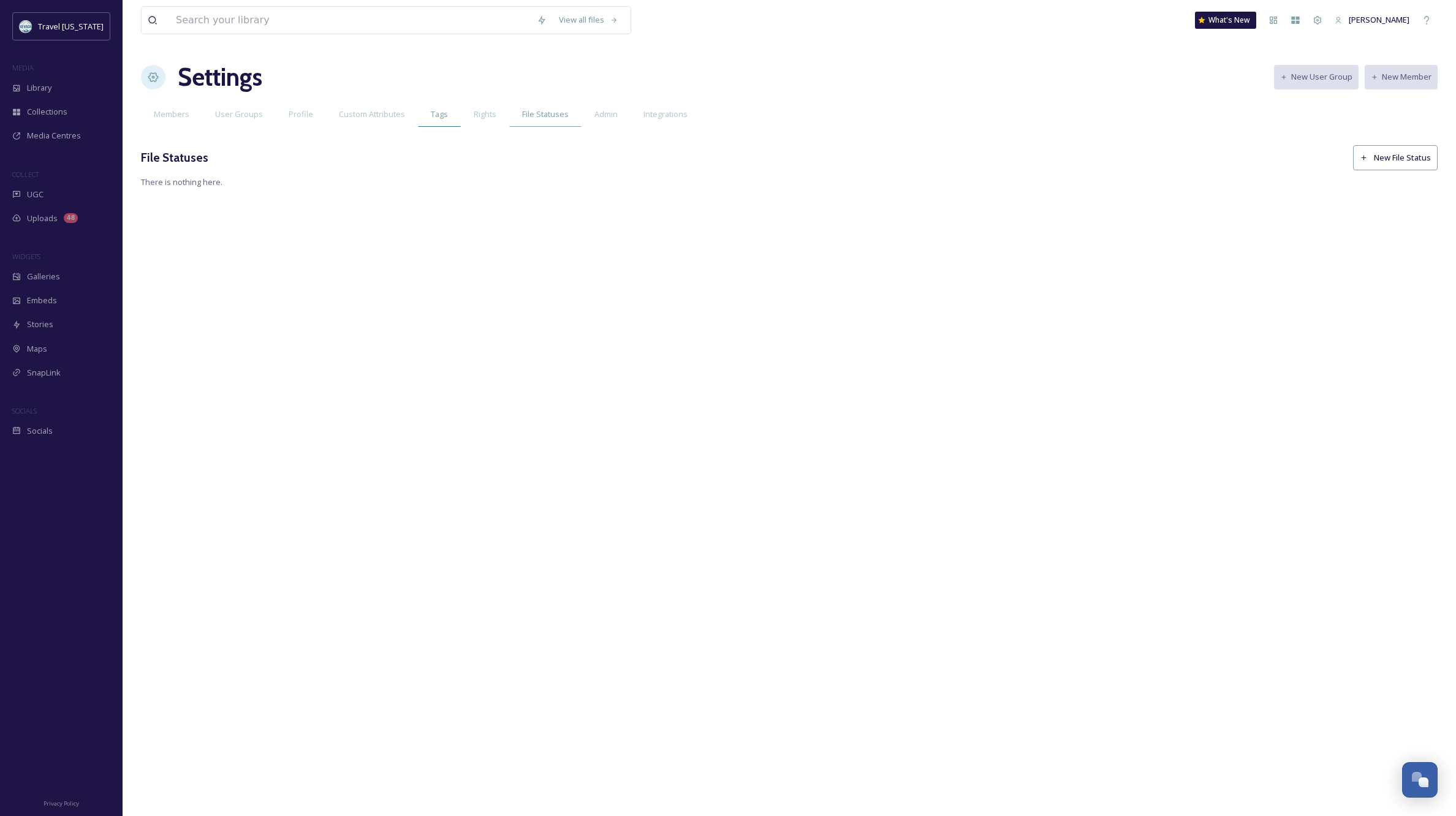
click at [434, 117] on span "Tags" at bounding box center [439, 114] width 17 height 12
click at [362, 114] on span "Custom Attributes" at bounding box center [372, 114] width 66 height 12
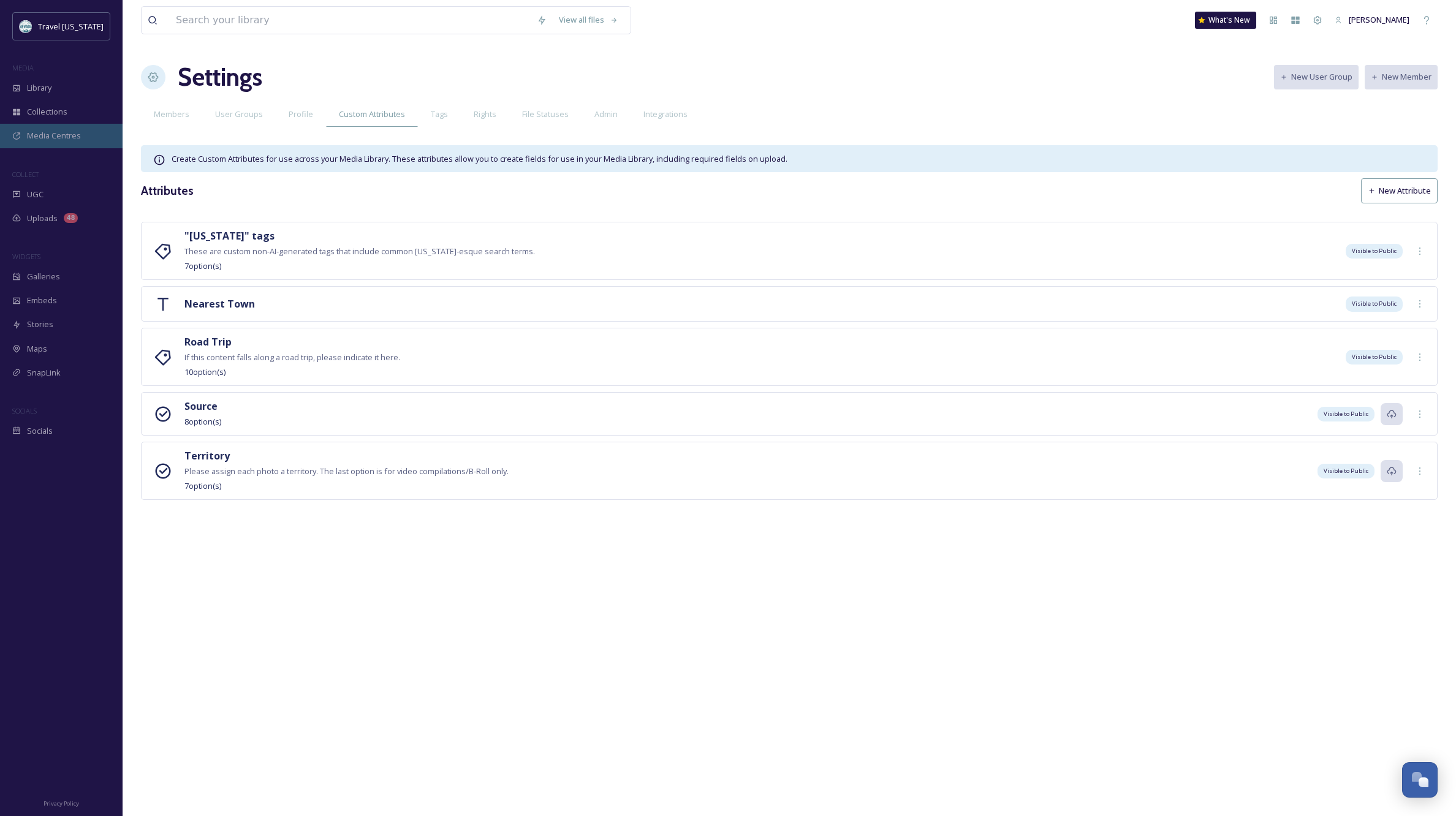
click at [41, 136] on span "Media Centres" at bounding box center [54, 136] width 54 height 12
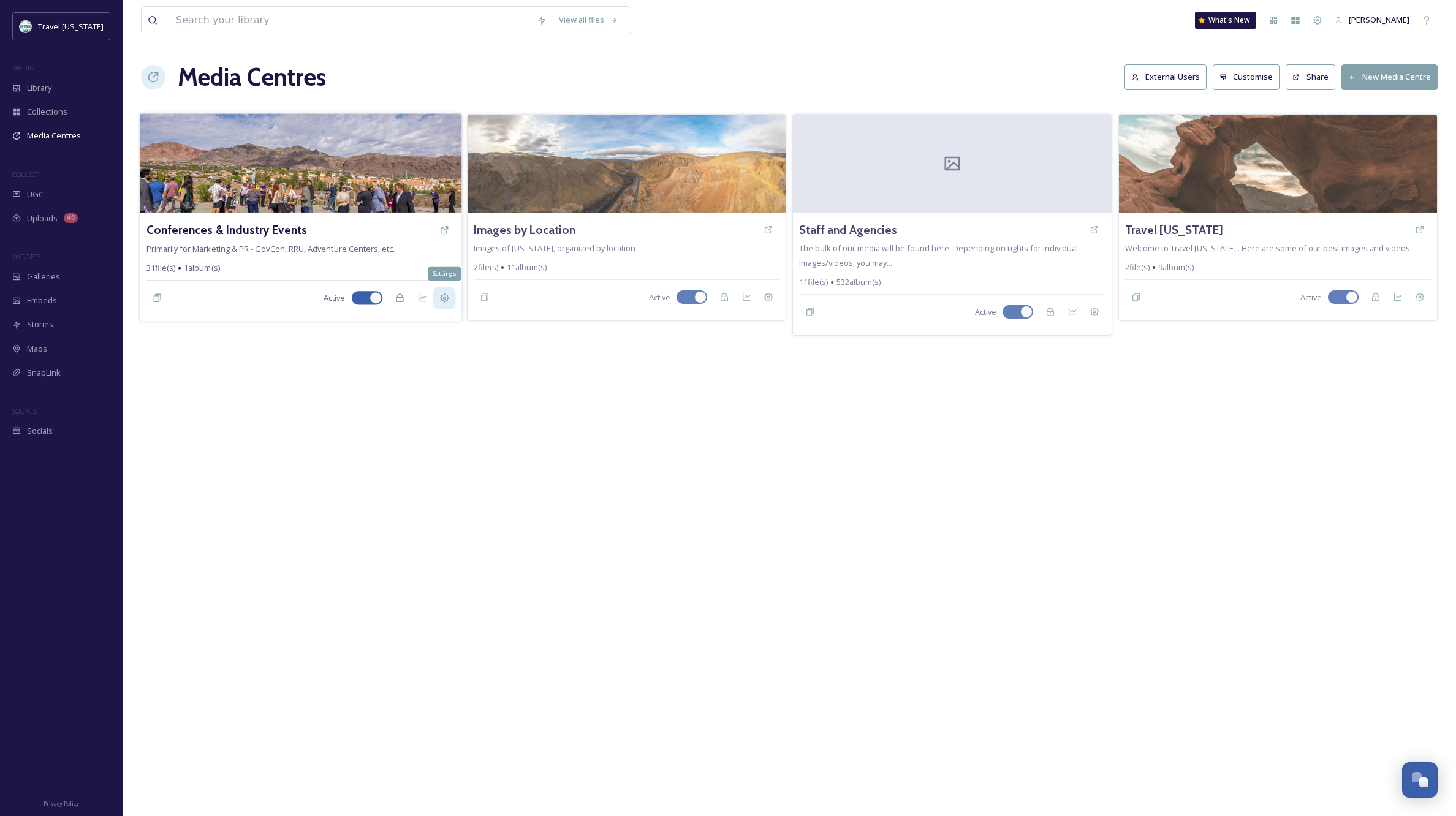
click at [445, 298] on icon at bounding box center [444, 298] width 10 height 10
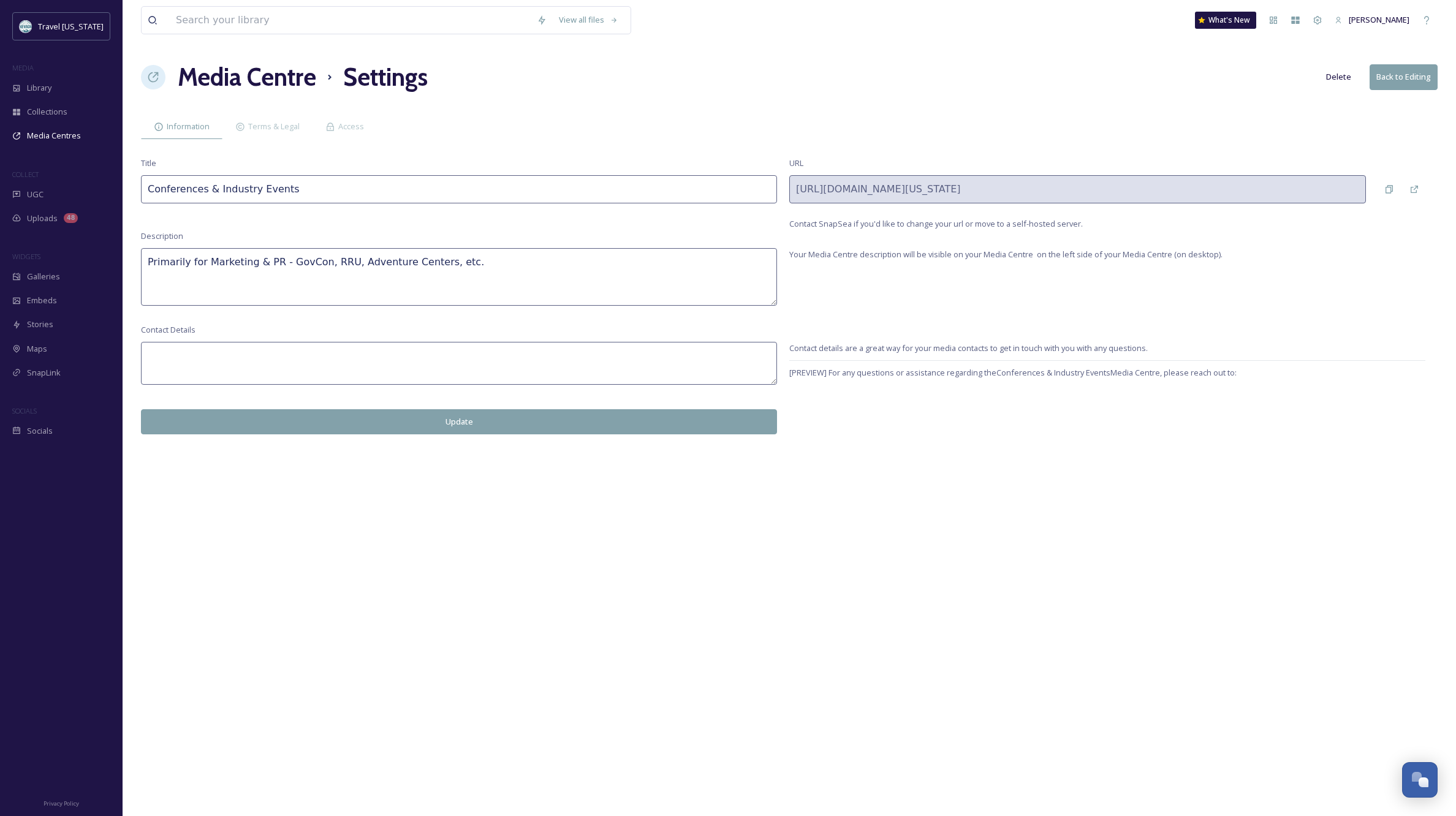
click at [1412, 77] on button "Back to Editing" at bounding box center [1404, 77] width 68 height 25
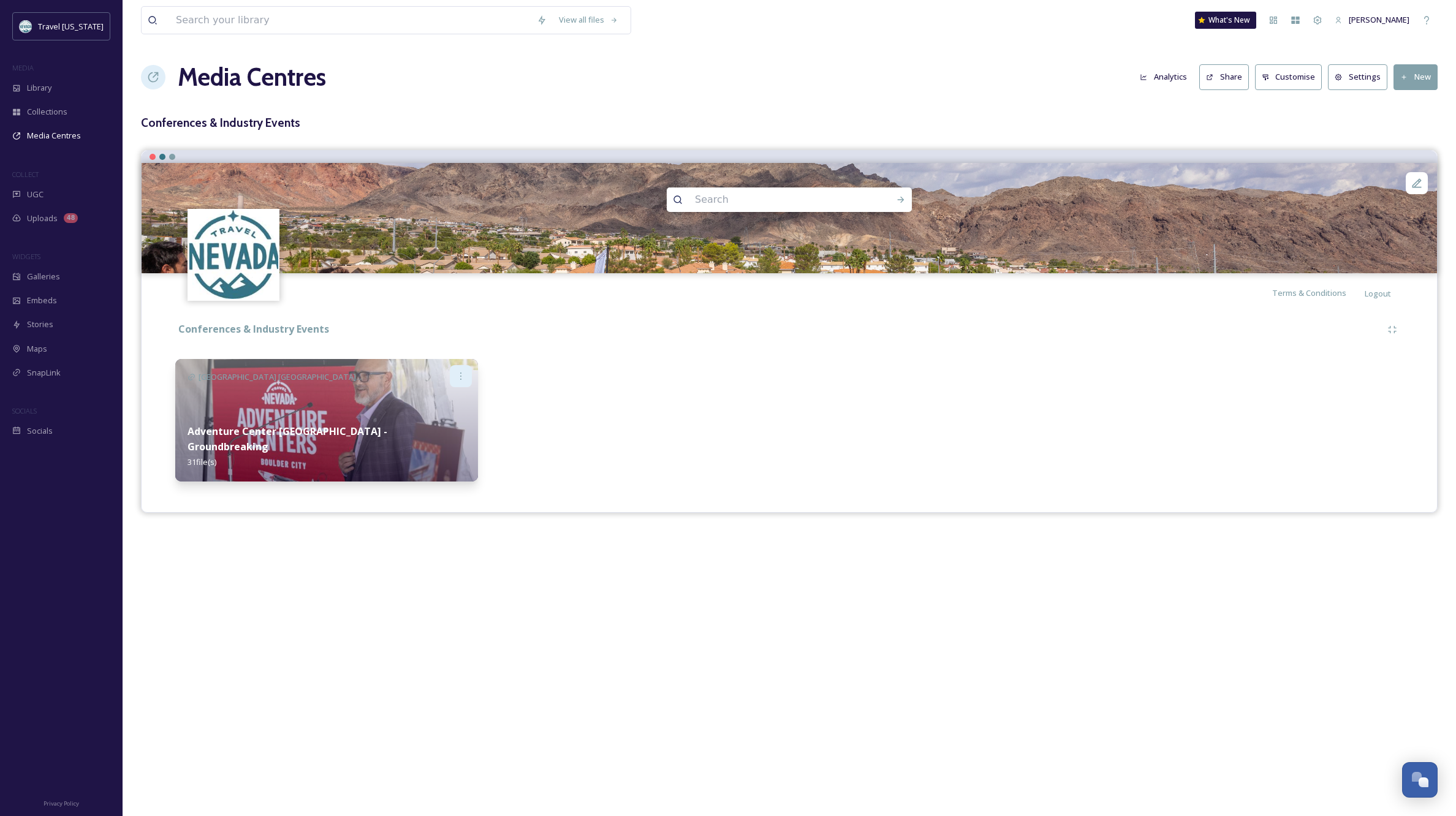
click at [459, 374] on icon at bounding box center [460, 376] width 10 height 10
click at [427, 399] on span "Edit" at bounding box center [424, 403] width 13 height 12
click at [1064, 47] on div "View all files What's New [PERSON_NAME] Media Centres Analytics Share Customise…" at bounding box center [790, 408] width 1334 height 816
click at [1302, 76] on button "Customise" at bounding box center [1288, 77] width 67 height 25
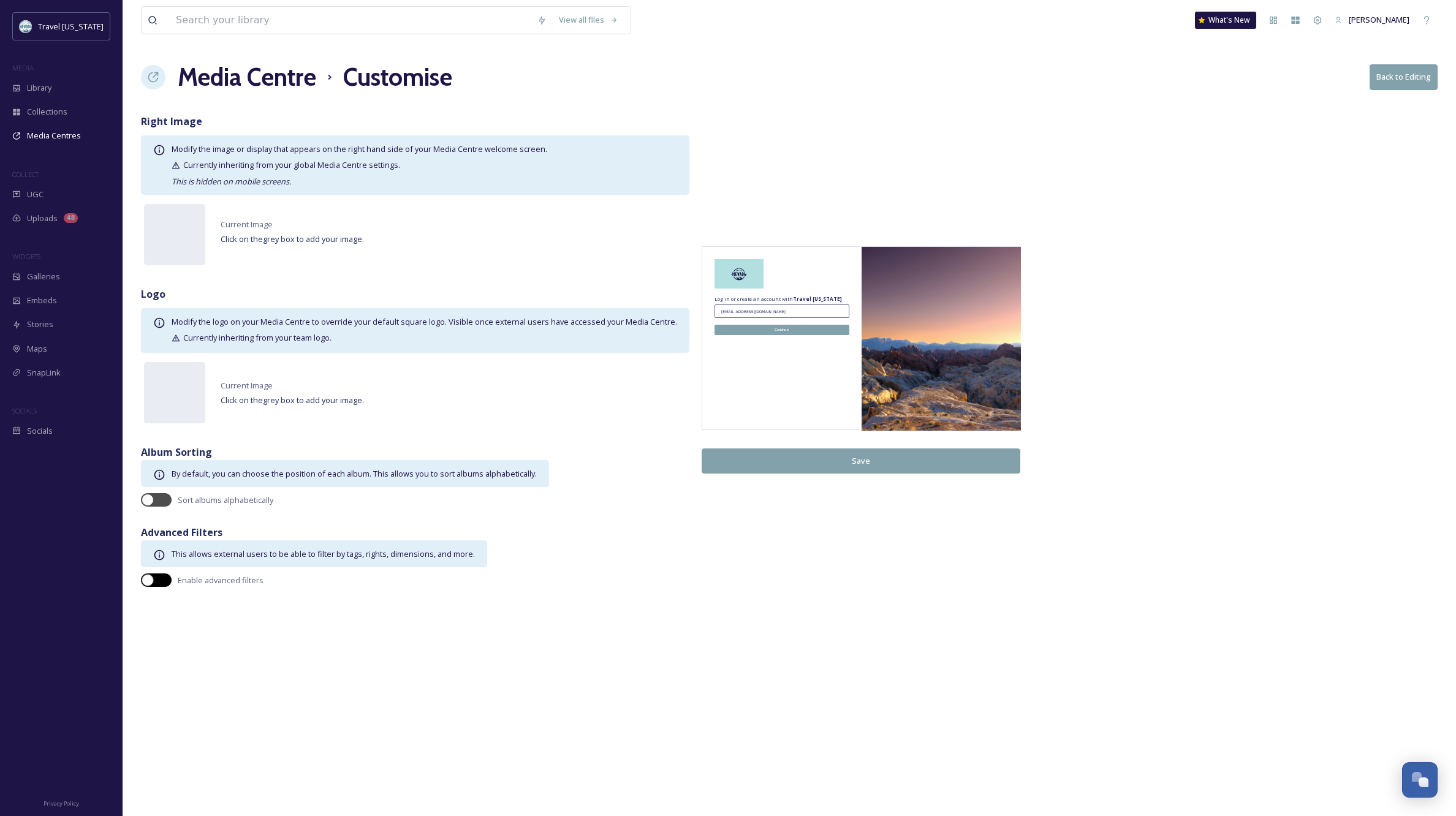
click at [148, 577] on div at bounding box center [148, 580] width 13 height 13
checkbox input "true"
click at [148, 495] on div at bounding box center [148, 500] width 13 height 13
checkbox input "true"
click at [852, 456] on button "Save" at bounding box center [861, 461] width 318 height 25
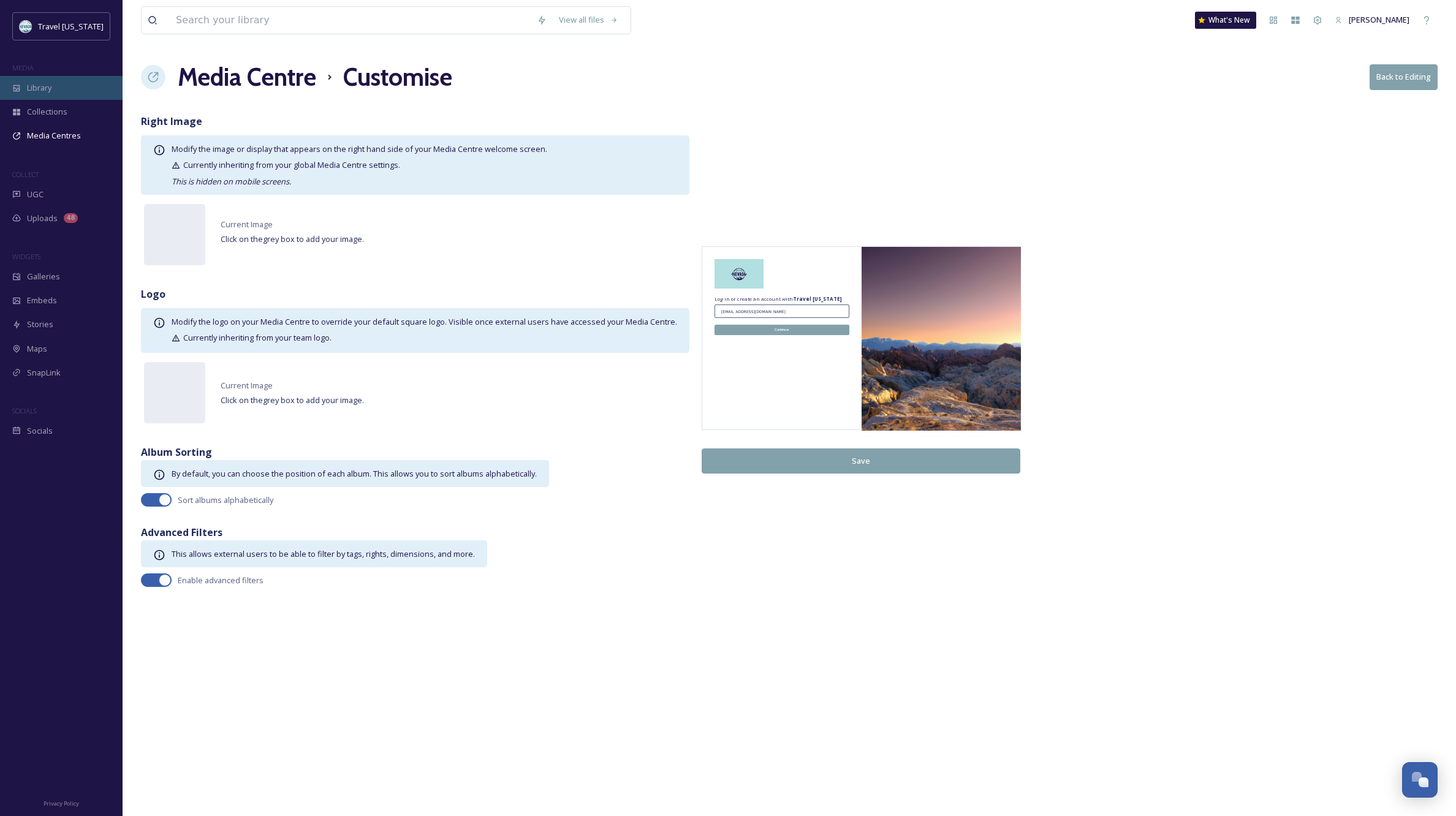
click at [45, 85] on span "Library" at bounding box center [39, 88] width 24 height 12
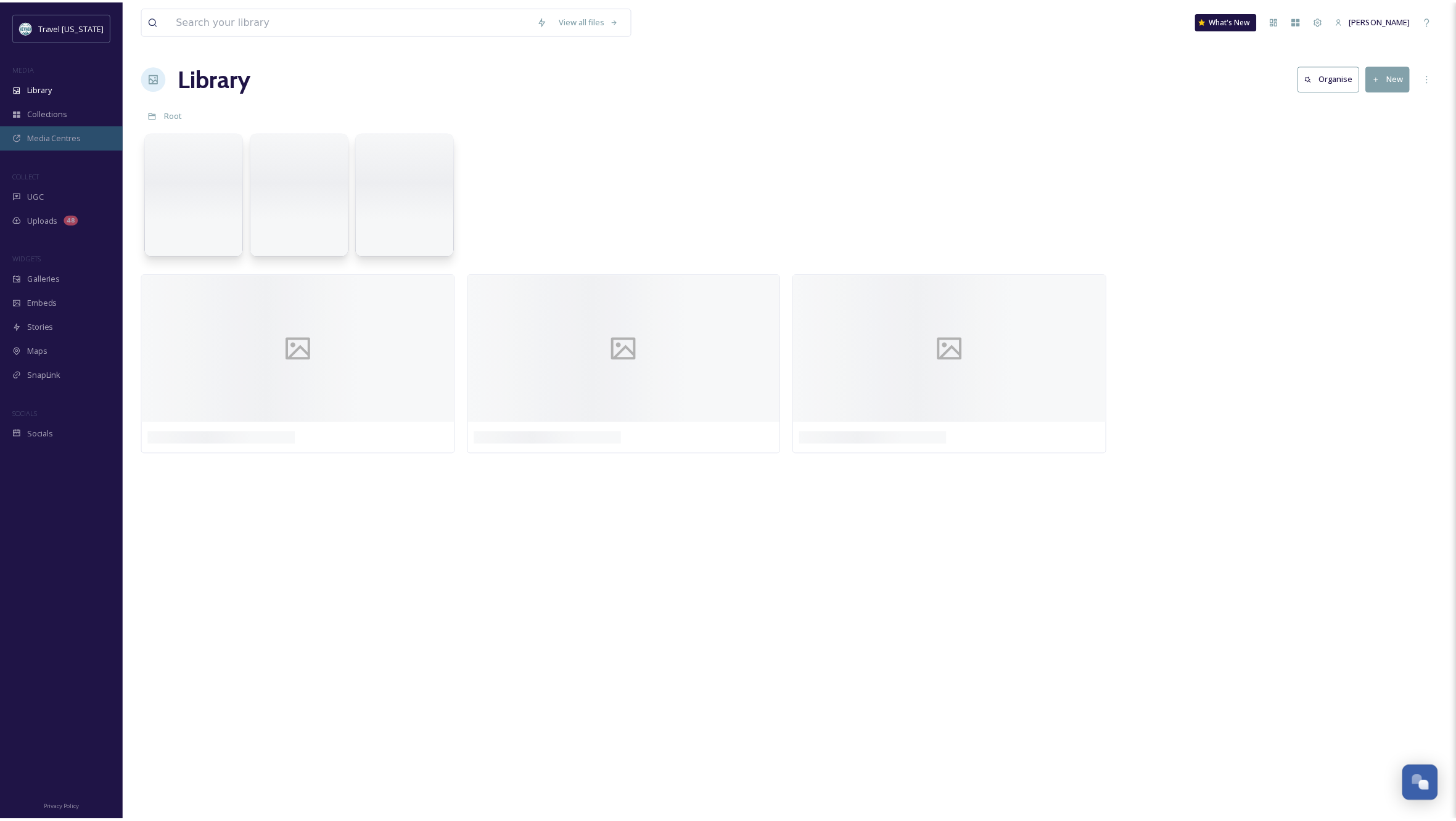
scroll to position [1, 1]
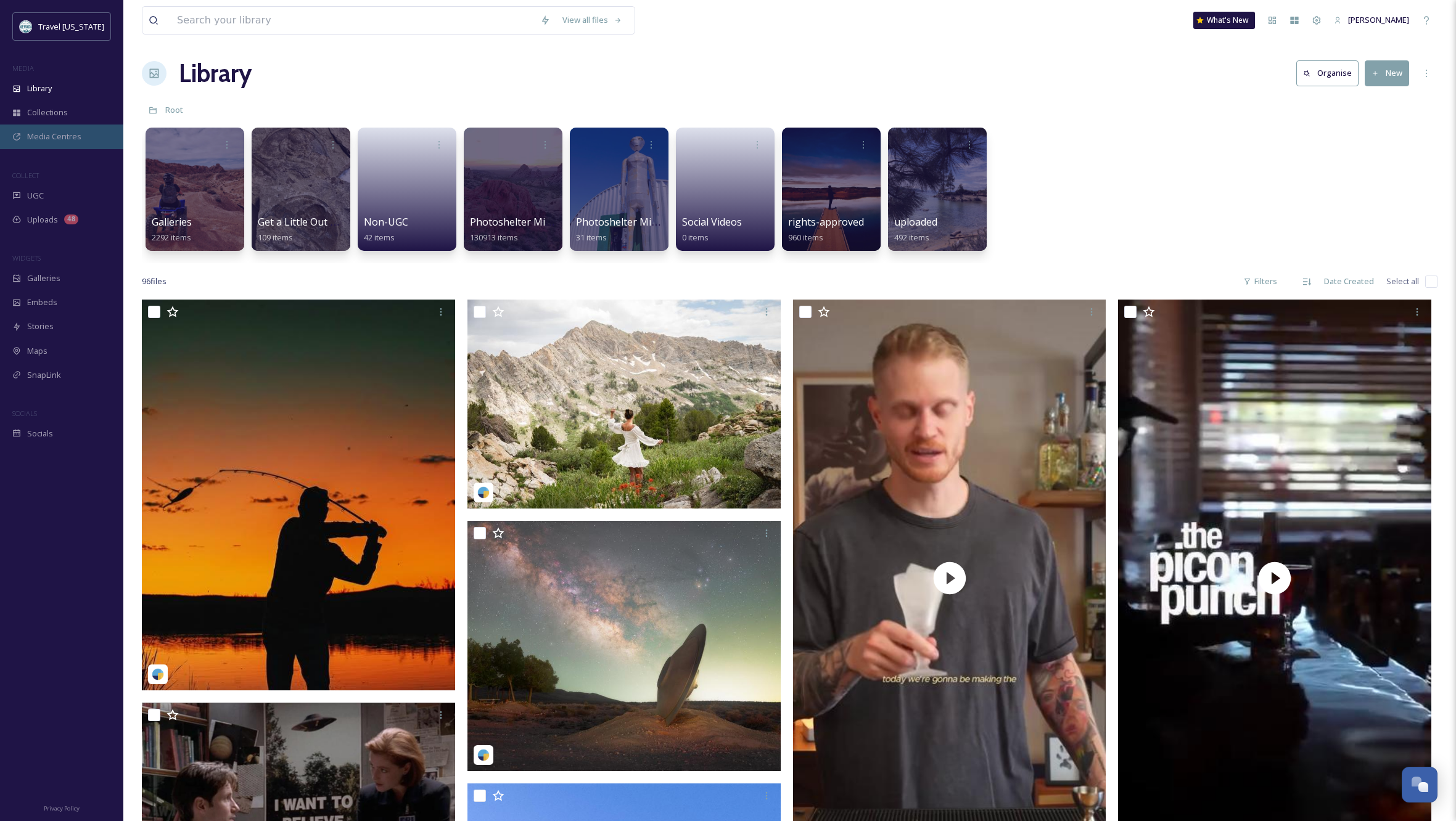
click at [46, 134] on span "Media Centres" at bounding box center [54, 137] width 54 height 12
